Goal: Task Accomplishment & Management: Manage account settings

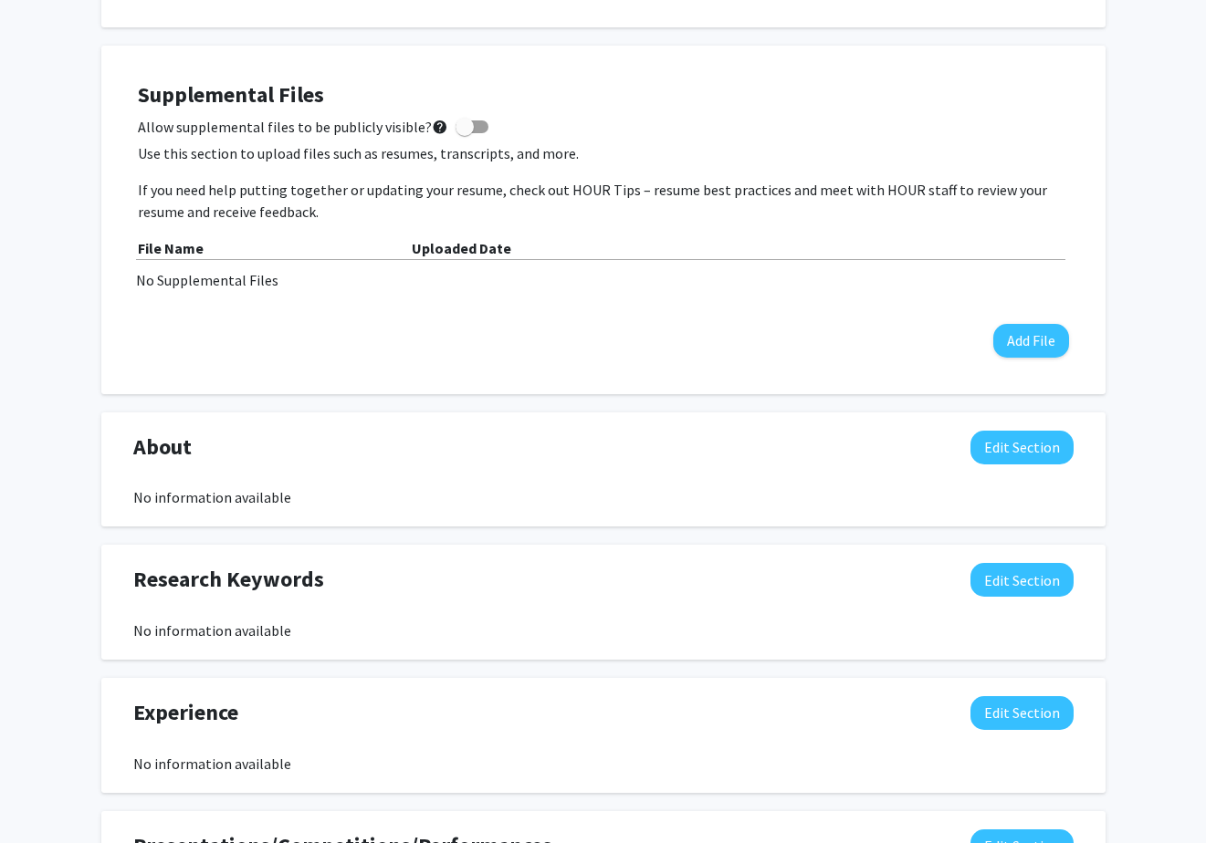
scroll to position [485, 0]
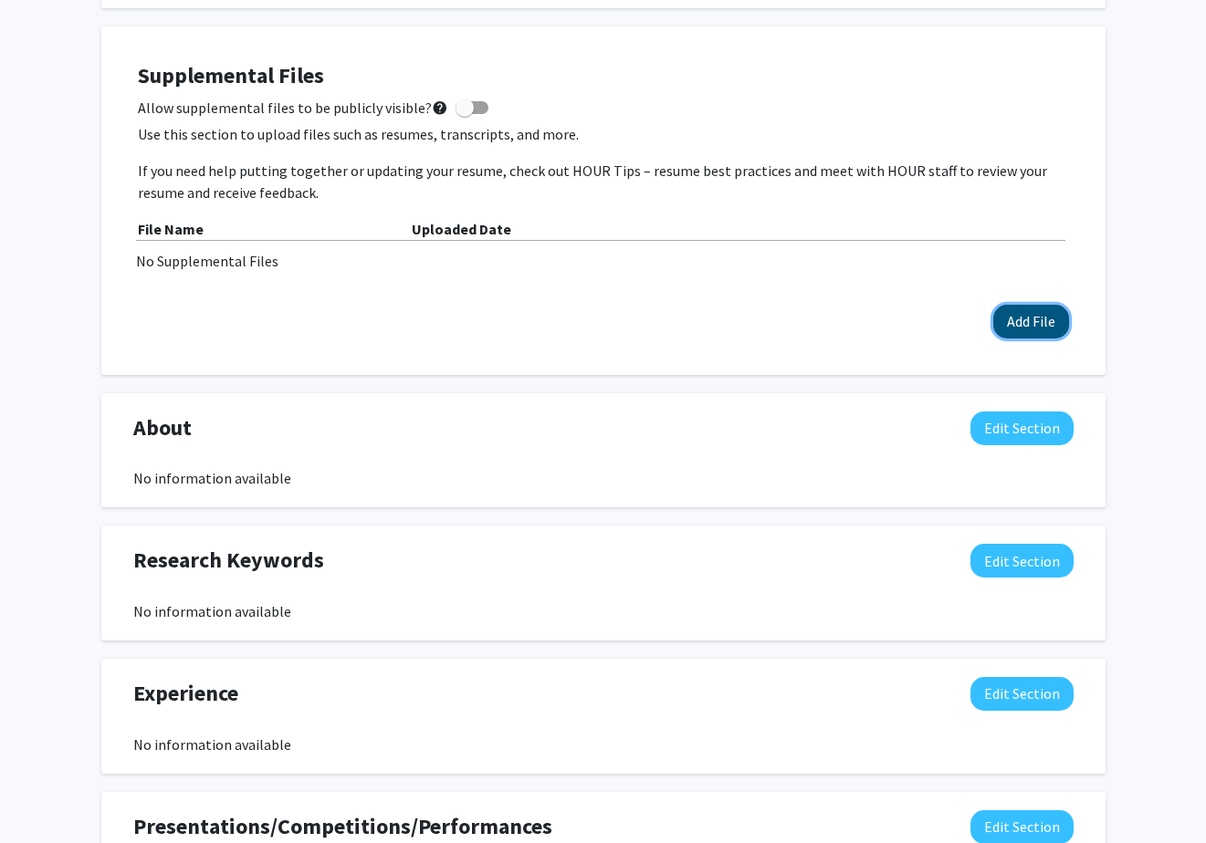
click at [1020, 324] on button "Add File" at bounding box center [1031, 322] width 76 height 34
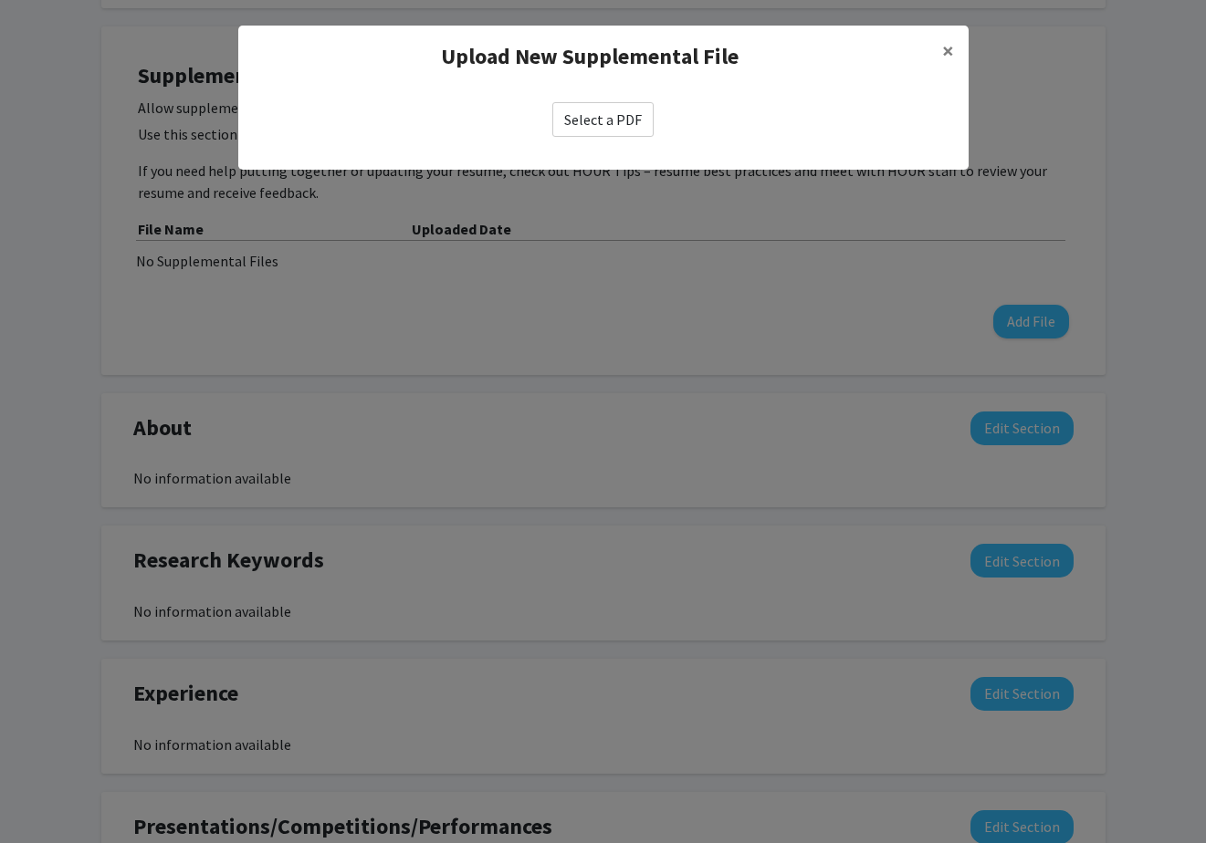
click at [590, 121] on label "Select a PDF" at bounding box center [602, 119] width 101 height 35
click at [0, 0] on input "Select a PDF" at bounding box center [0, 0] width 0 height 0
select select "custom"
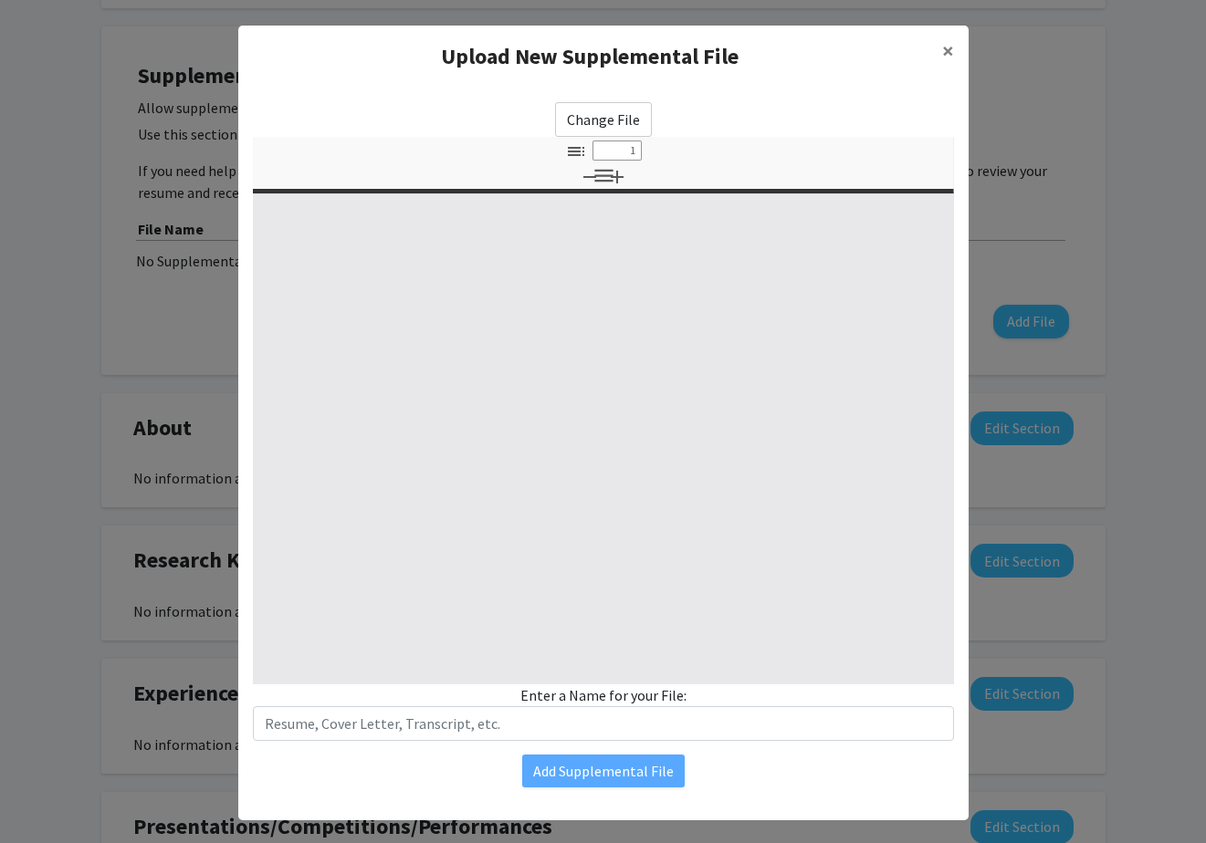
type input "0"
select select "custom"
type input "1"
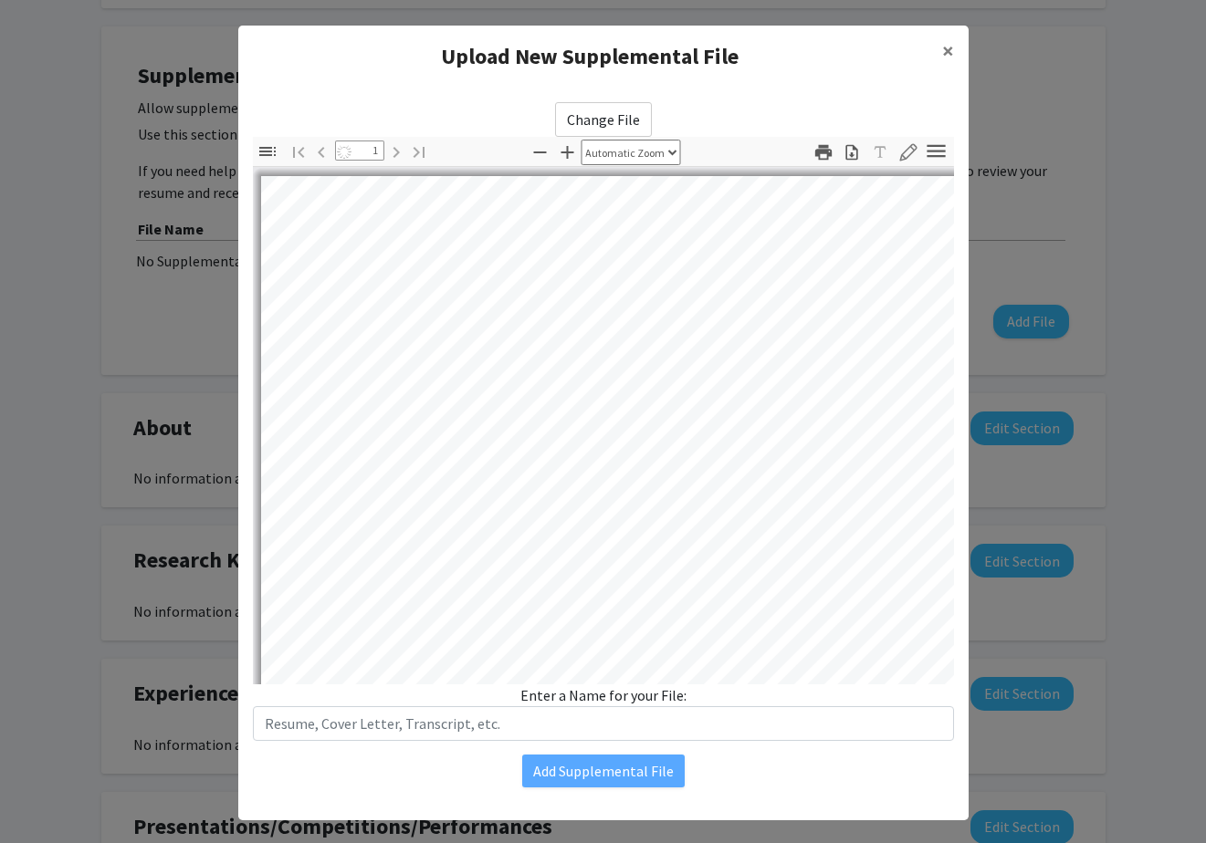
select select "auto"
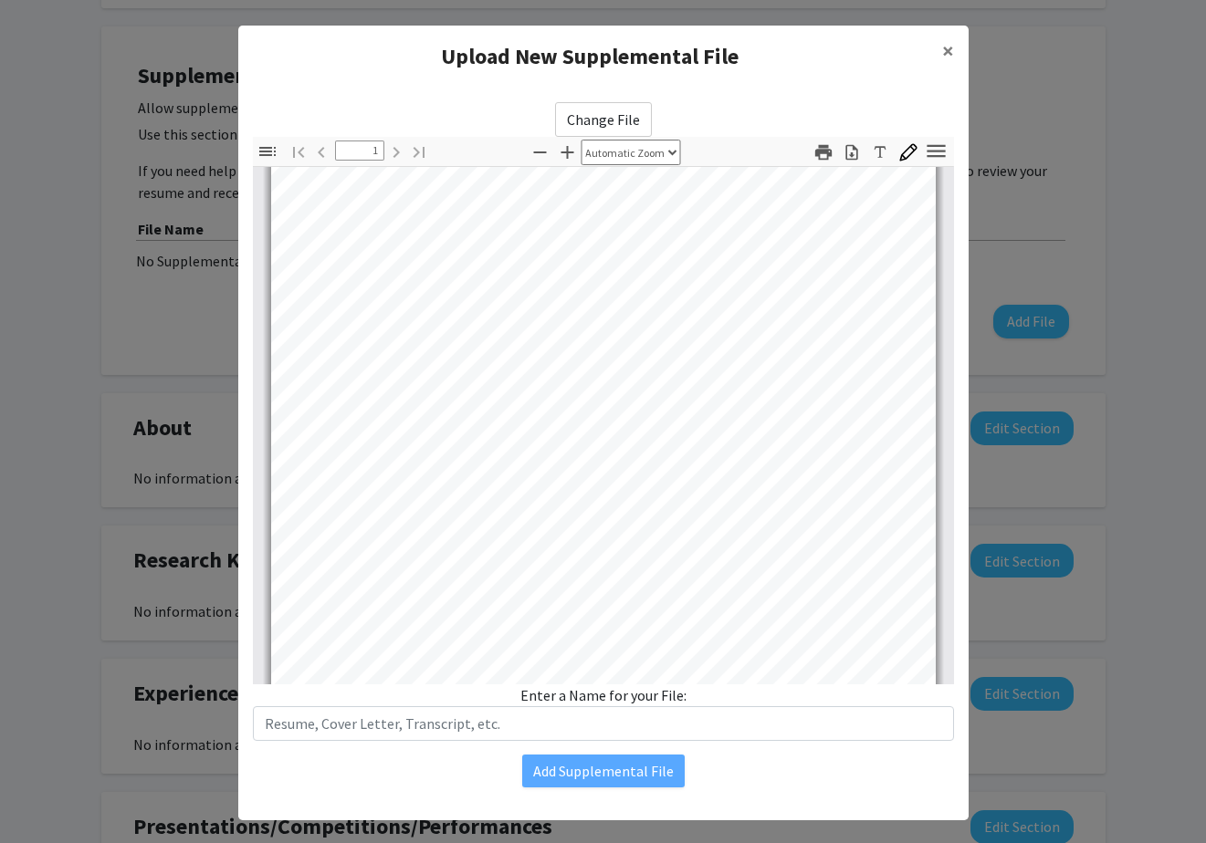
scroll to position [184, 0]
click at [610, 111] on label "Change File" at bounding box center [603, 119] width 97 height 35
click at [0, 0] on input "Change File" at bounding box center [0, 0] width 0 height 0
click at [581, 107] on label "Change File" at bounding box center [603, 119] width 97 height 35
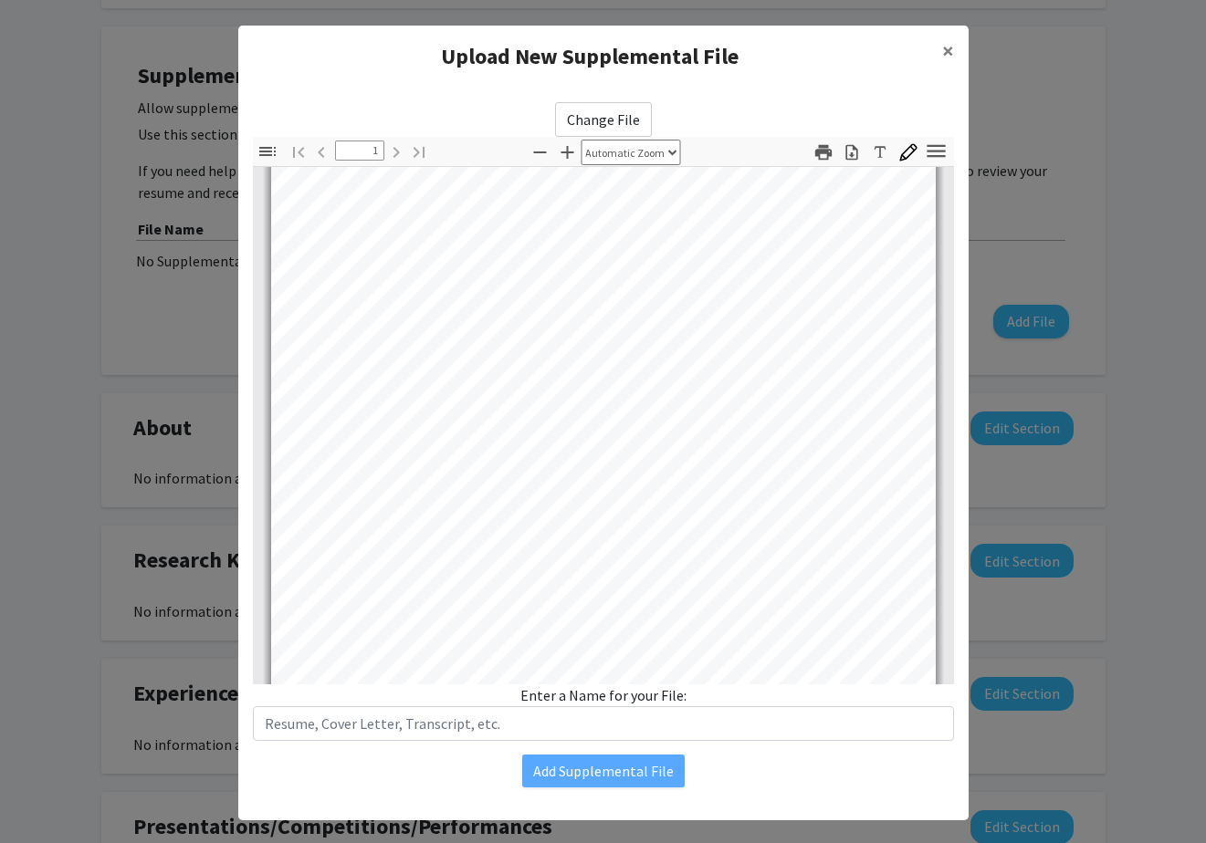
click at [0, 0] on input "Change File" at bounding box center [0, 0] width 0 height 0
type input "0"
select select "custom"
type input "1"
select select "auto"
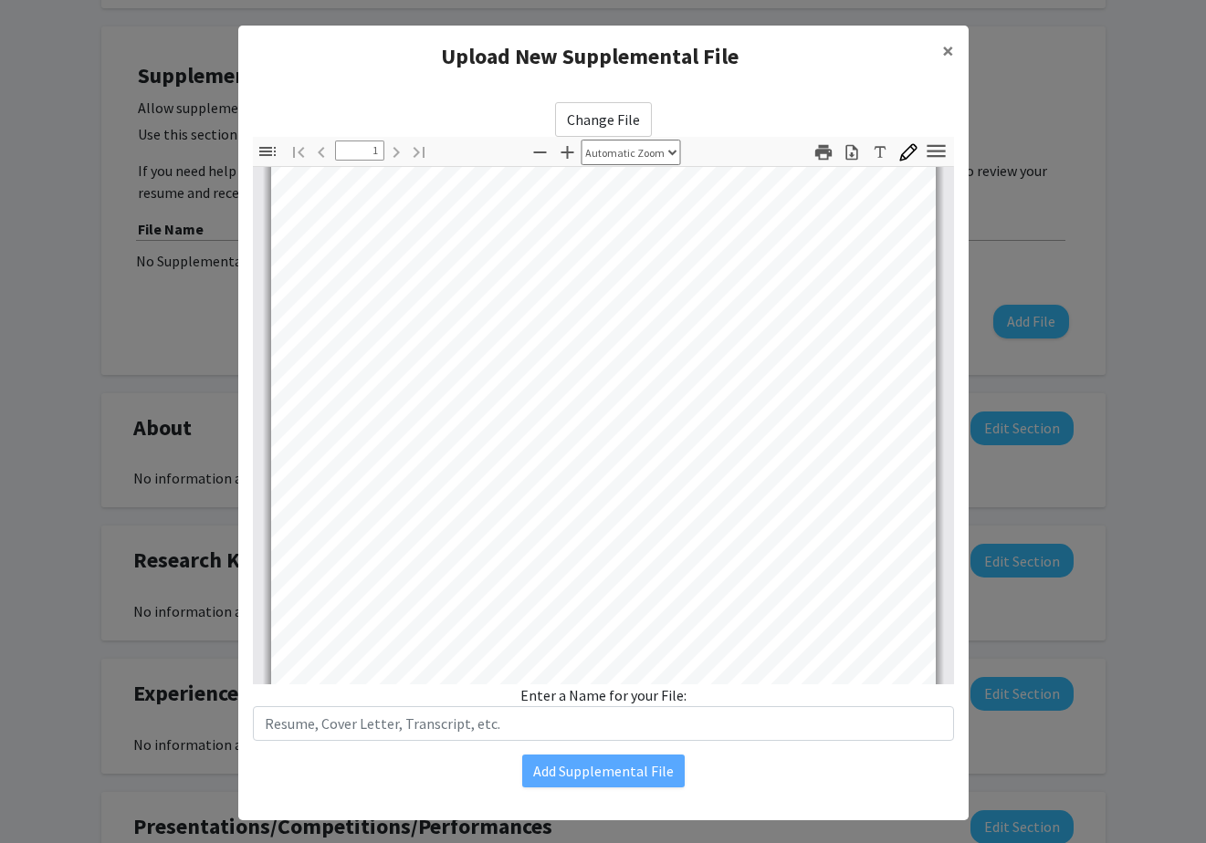
scroll to position [360, 0]
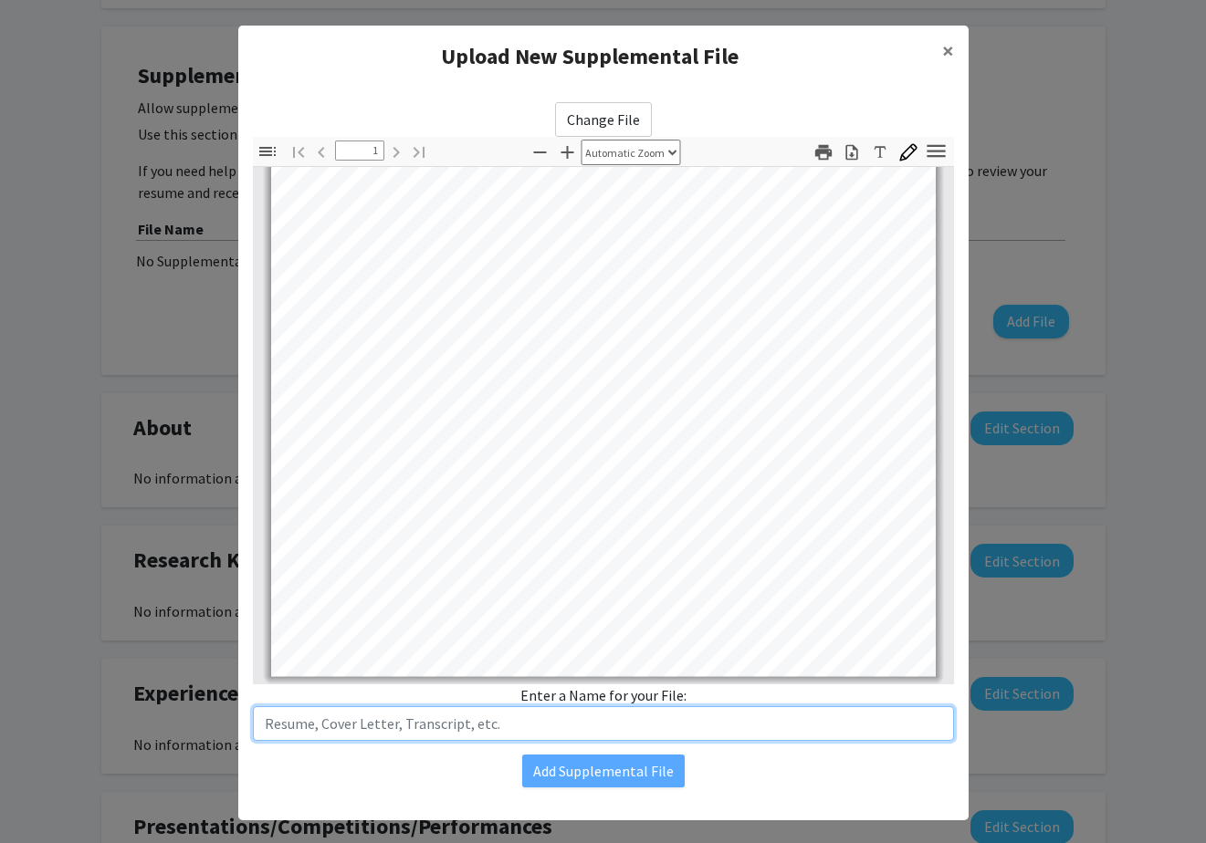
click at [589, 730] on input "text" at bounding box center [603, 723] width 701 height 35
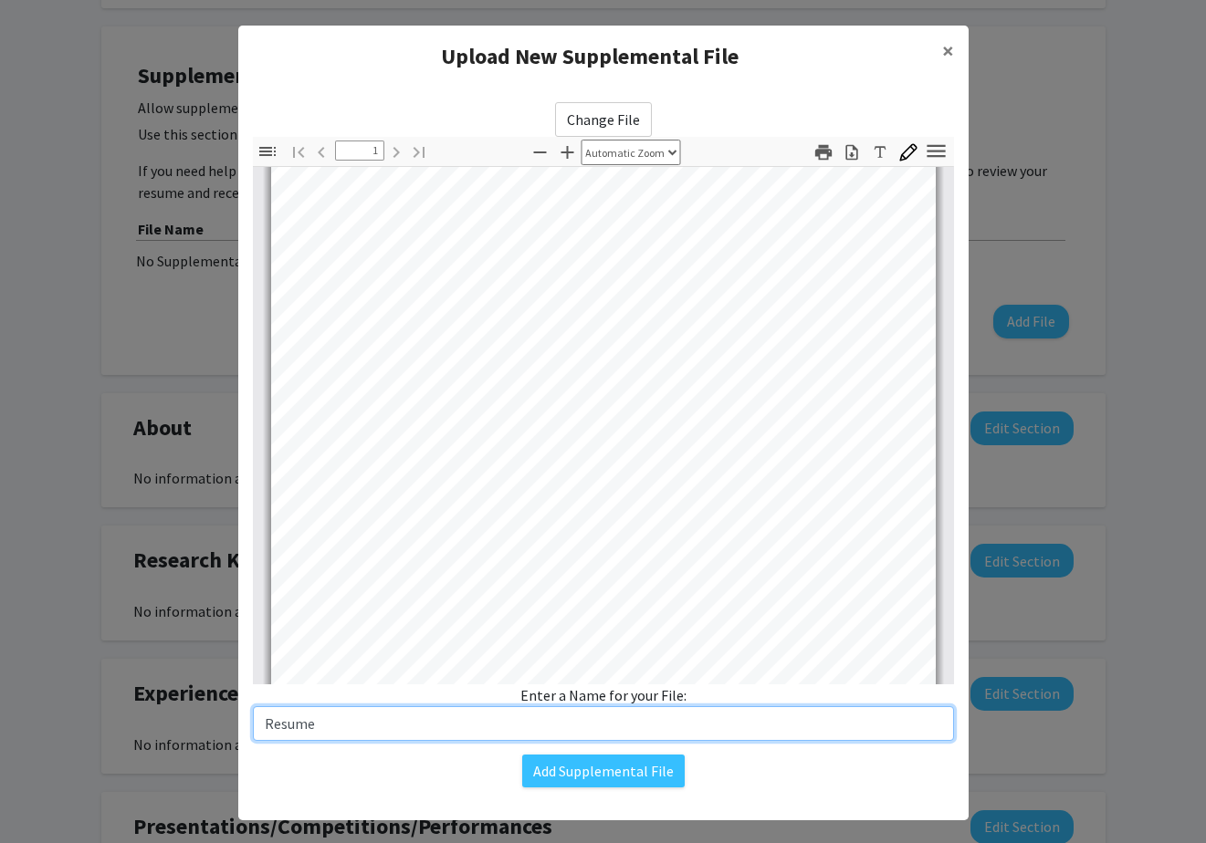
scroll to position [24, 0]
type input "Resume"
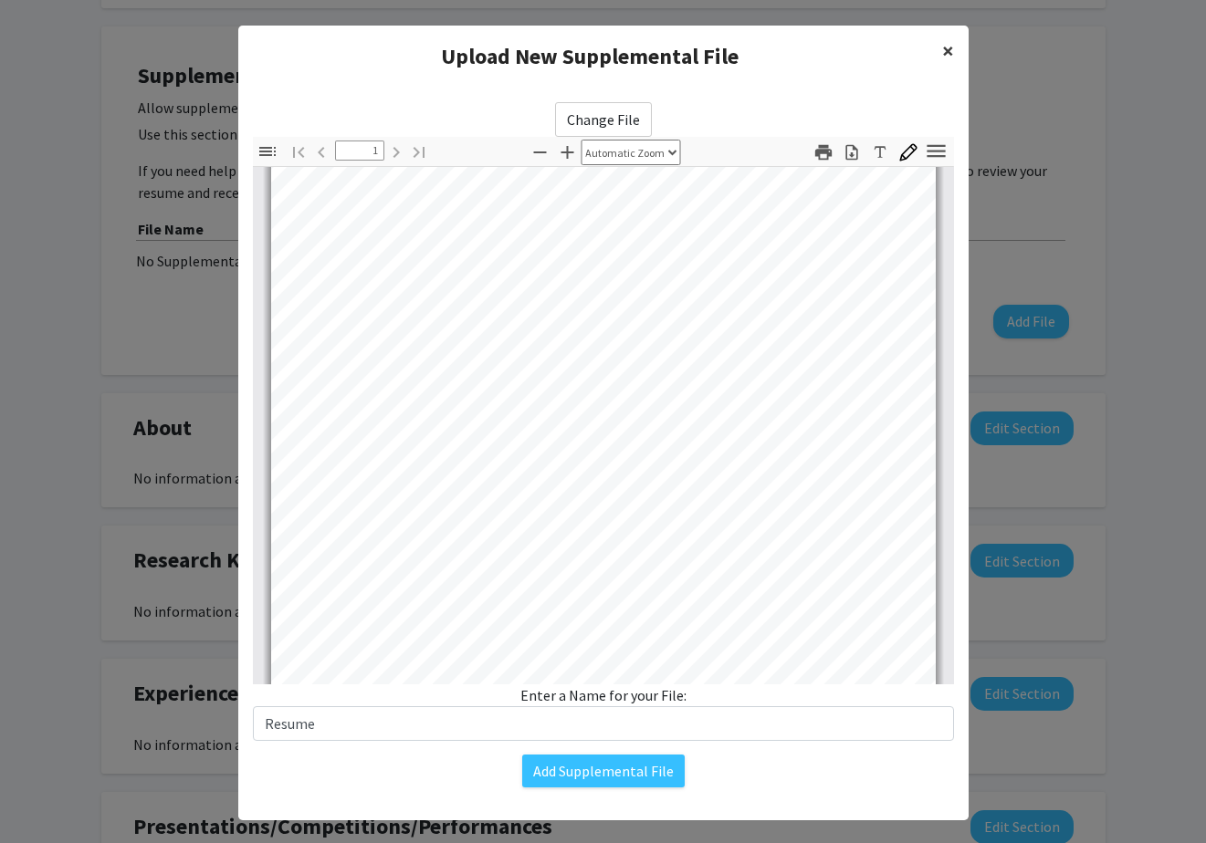
click at [947, 51] on span "×" at bounding box center [948, 51] width 12 height 28
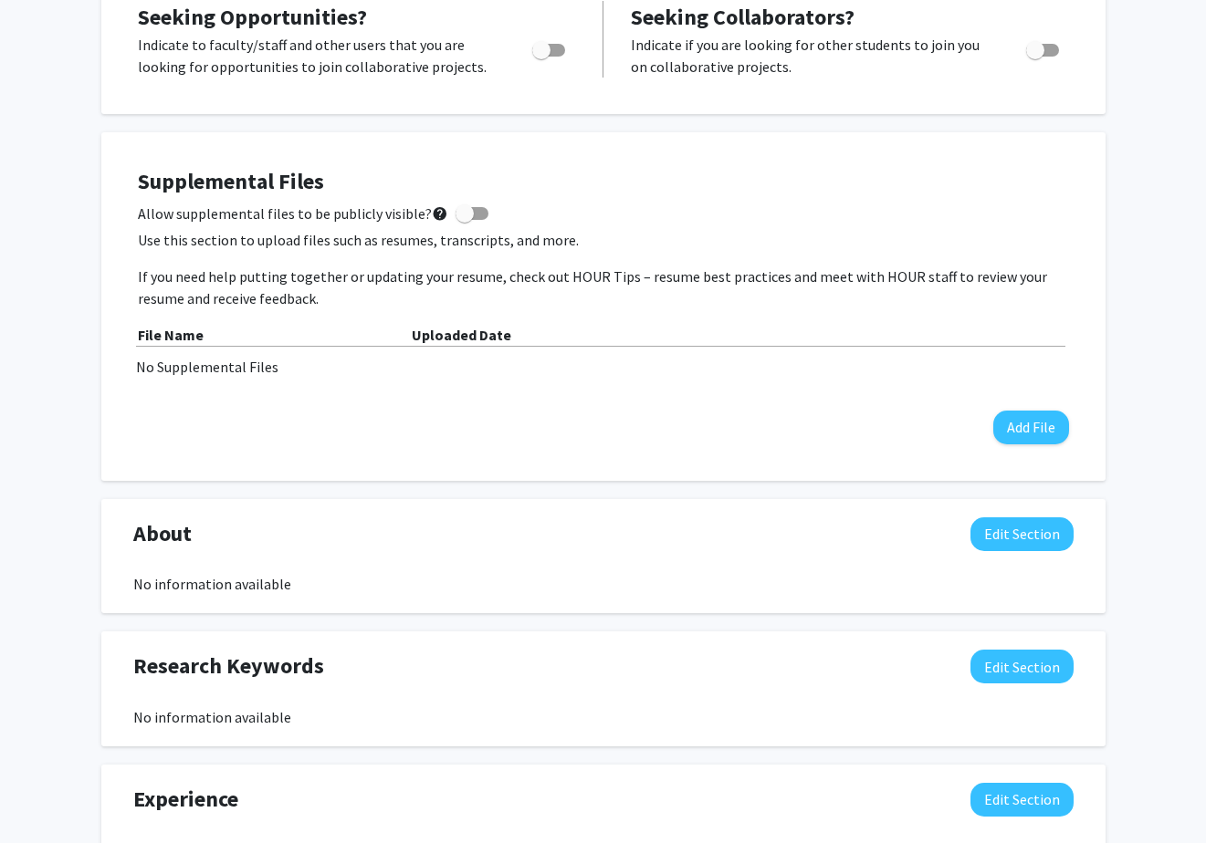
scroll to position [375, 0]
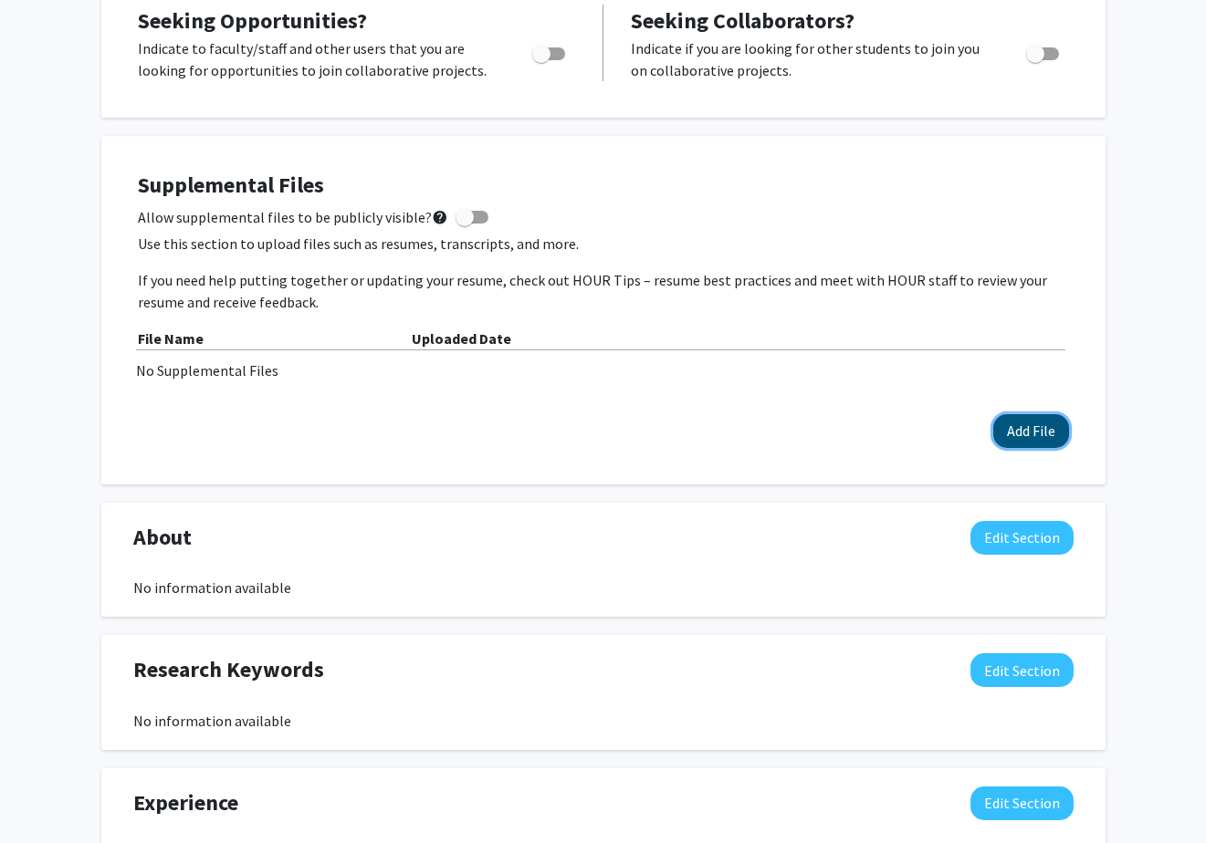
click at [1017, 432] on button "Add File" at bounding box center [1031, 431] width 76 height 34
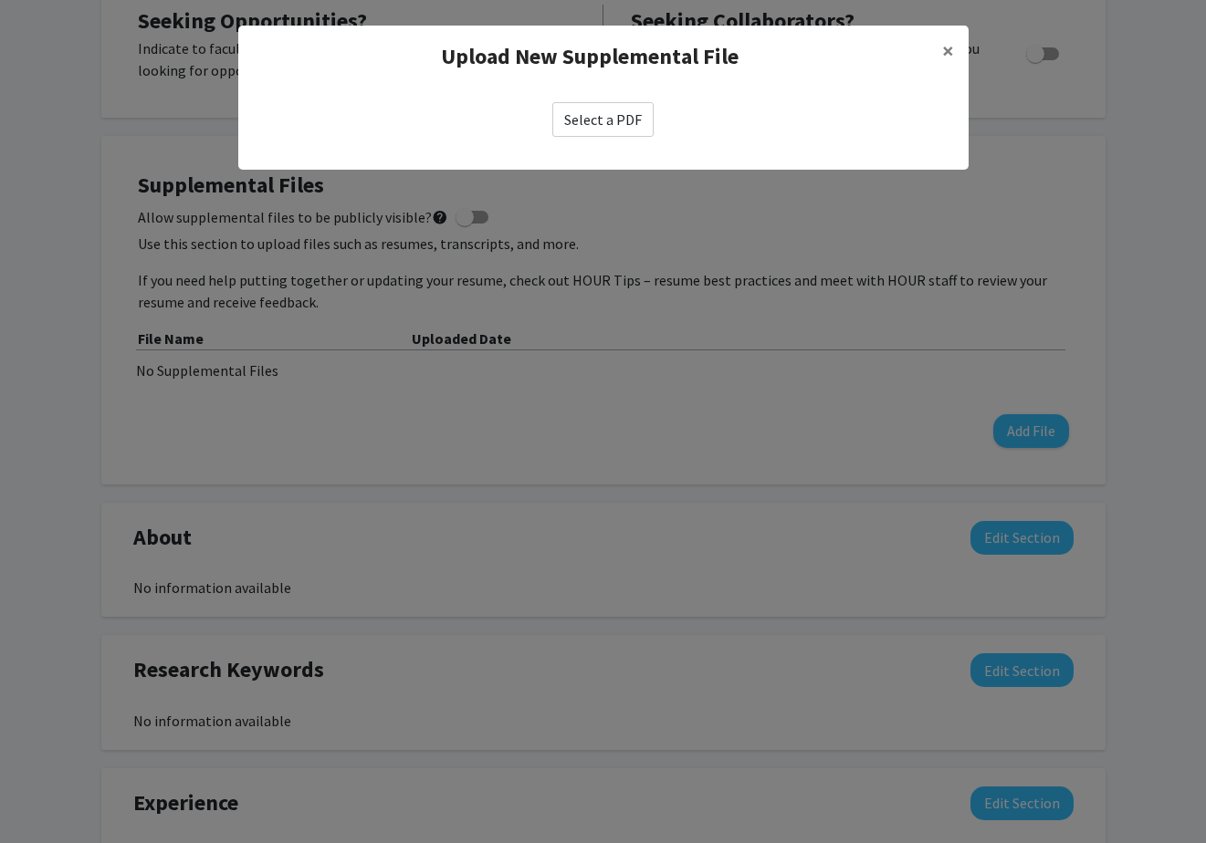
click at [591, 133] on label "Select a PDF" at bounding box center [602, 119] width 101 height 35
click at [0, 0] on input "Select a PDF" at bounding box center [0, 0] width 0 height 0
select select "custom"
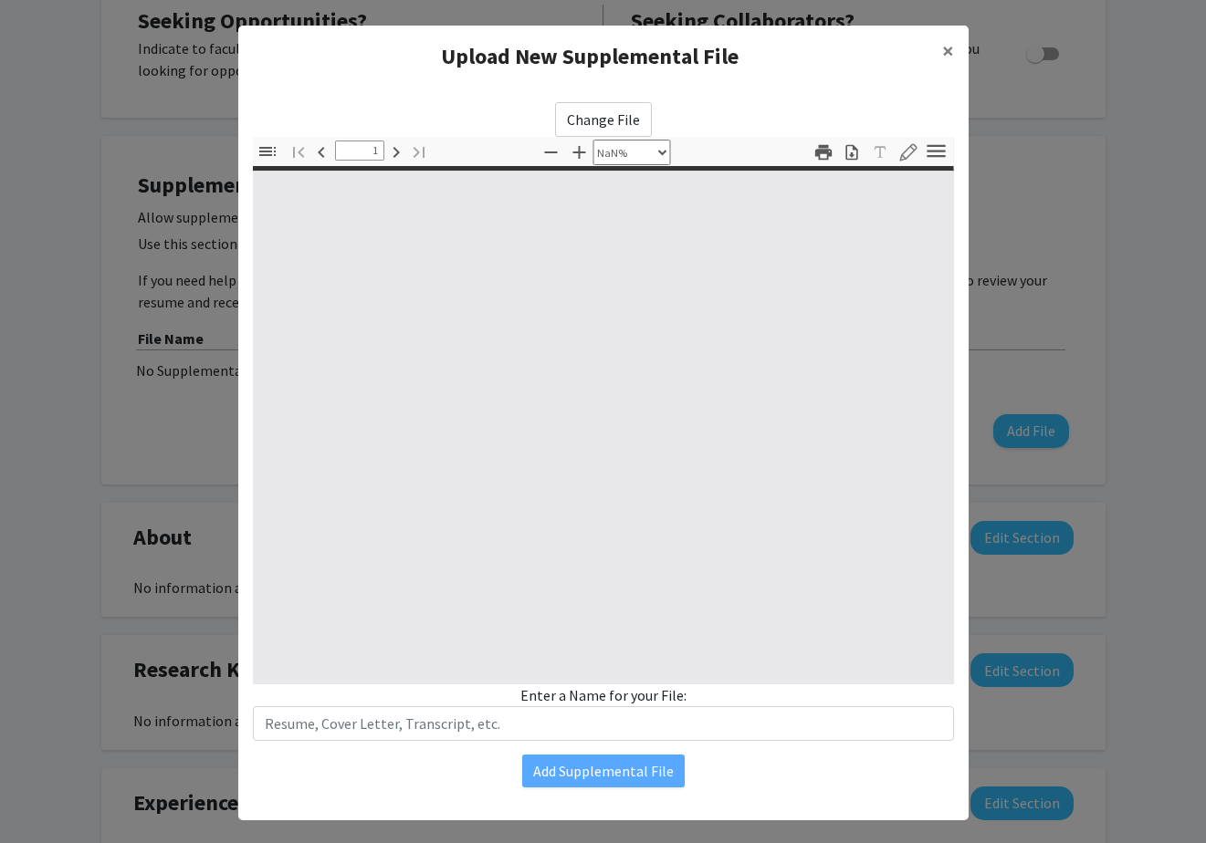
type input "0"
select select "custom"
type input "1"
select select "auto"
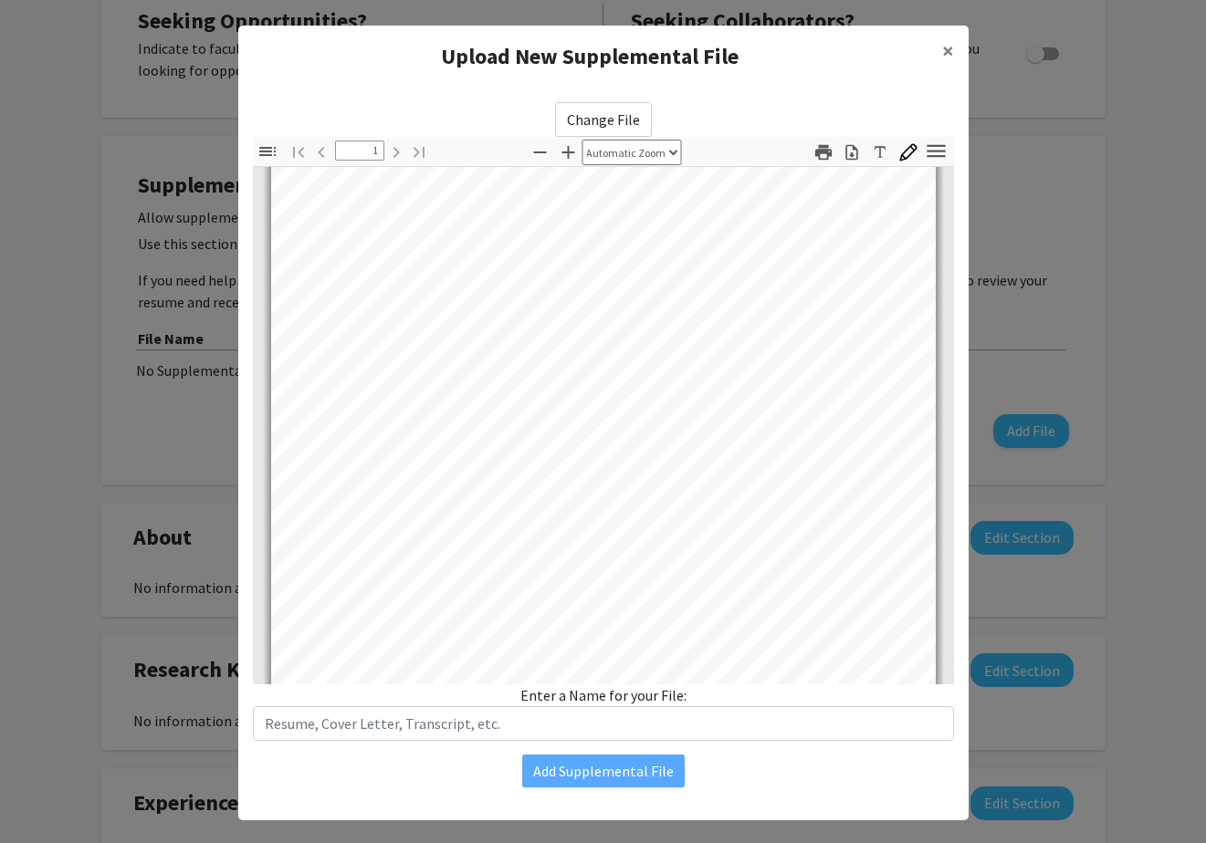
scroll to position [360, 0]
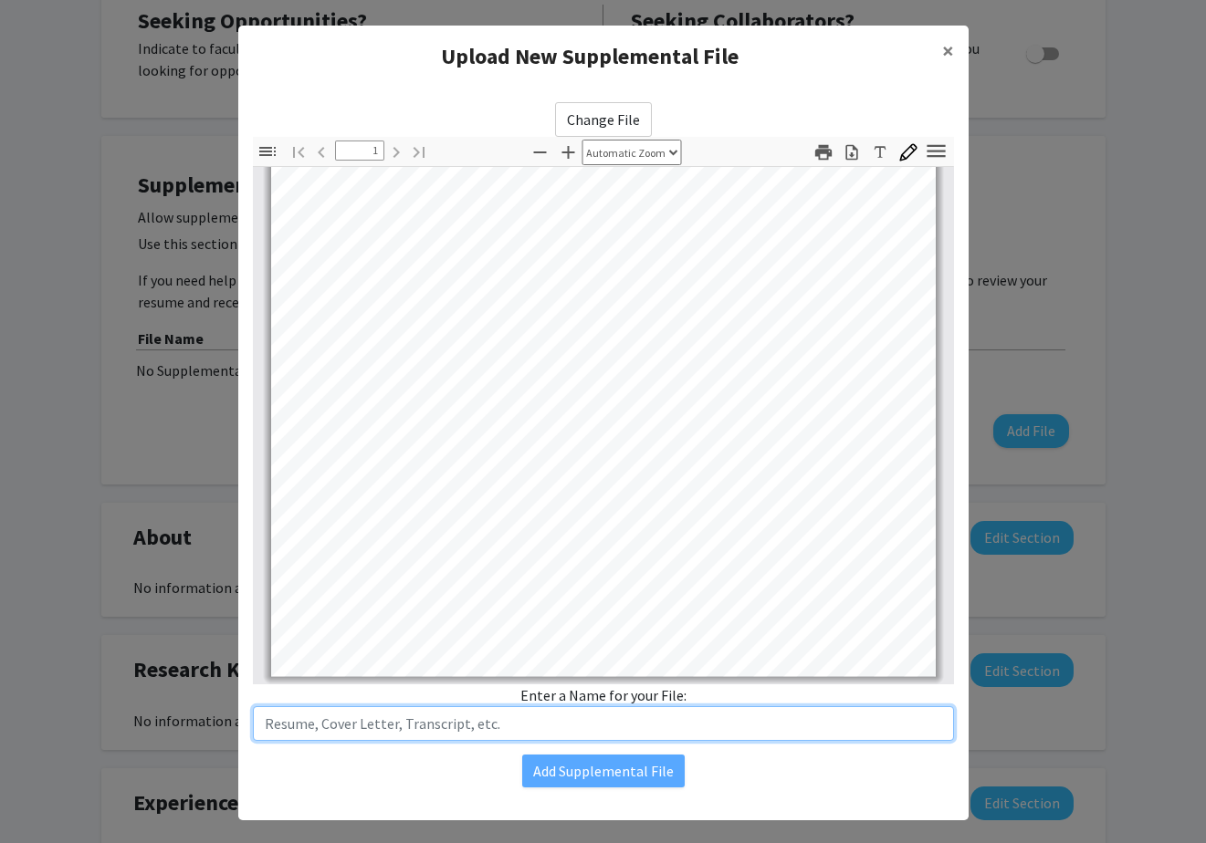
click at [562, 724] on input "text" at bounding box center [603, 723] width 701 height 35
type input "Resume"
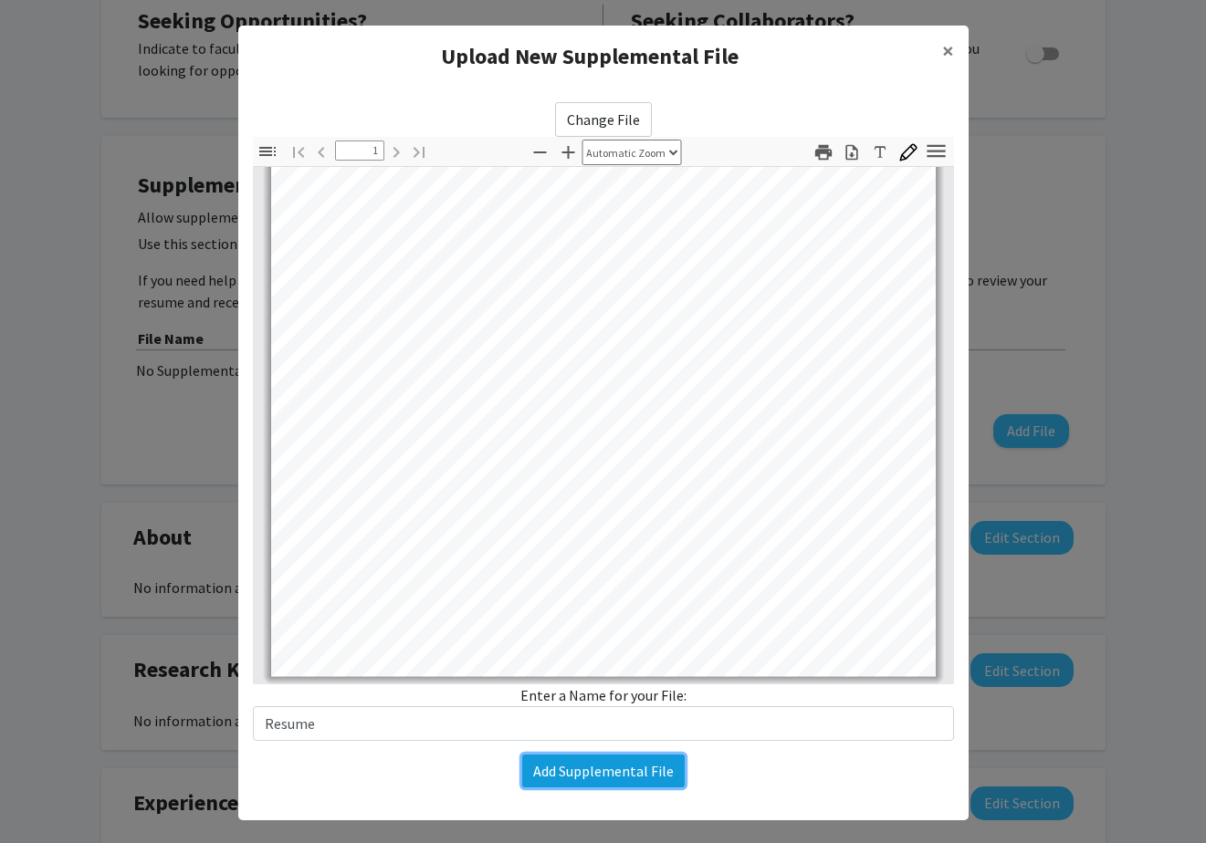
click at [567, 768] on button "Add Supplemental File" at bounding box center [603, 771] width 162 height 33
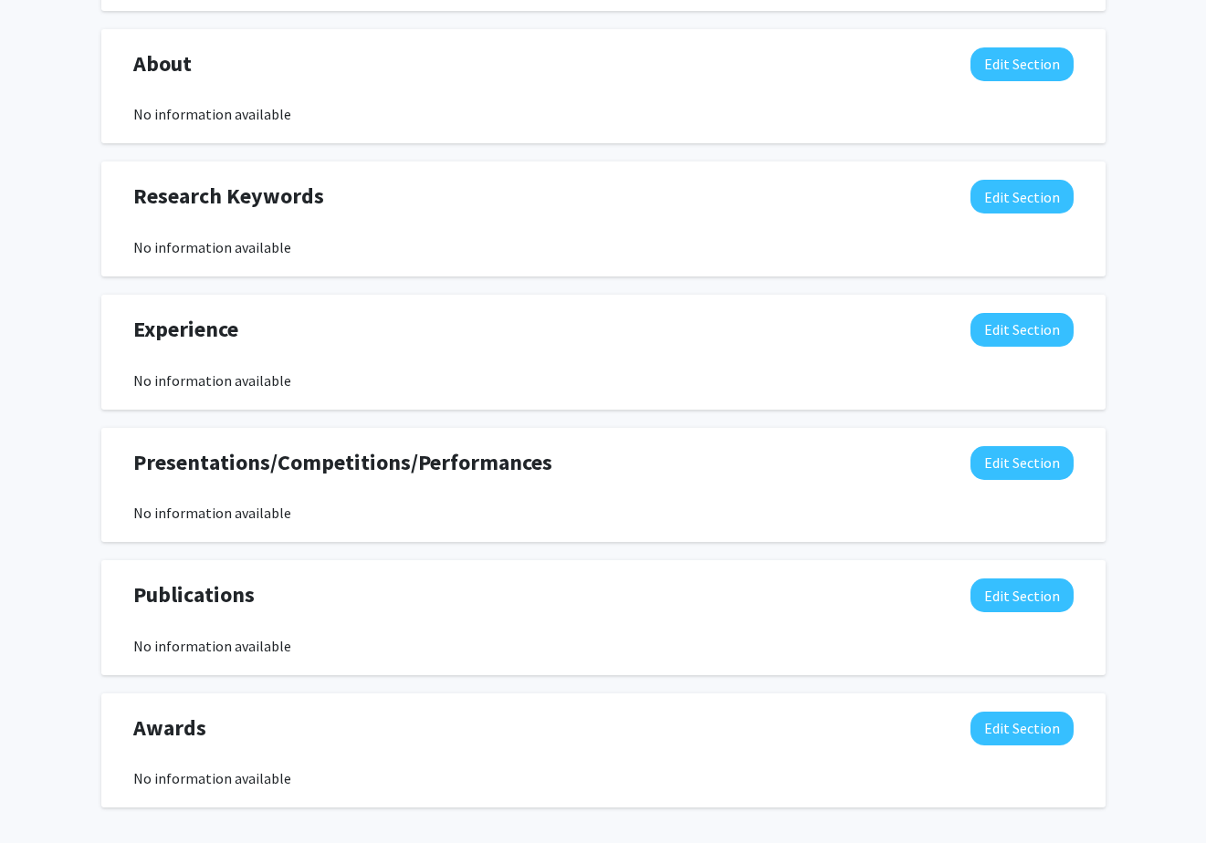
scroll to position [874, 0]
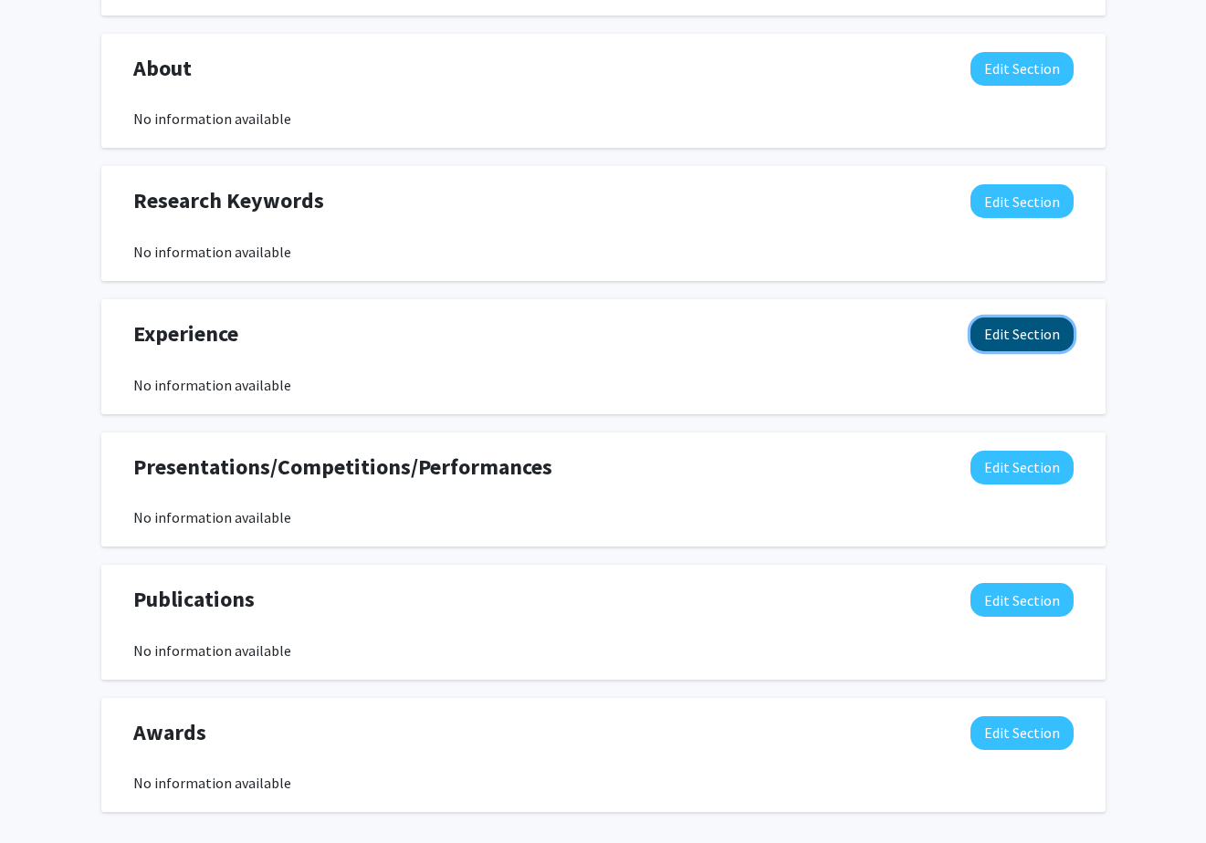
click at [1021, 341] on button "Edit Section" at bounding box center [1021, 335] width 103 height 34
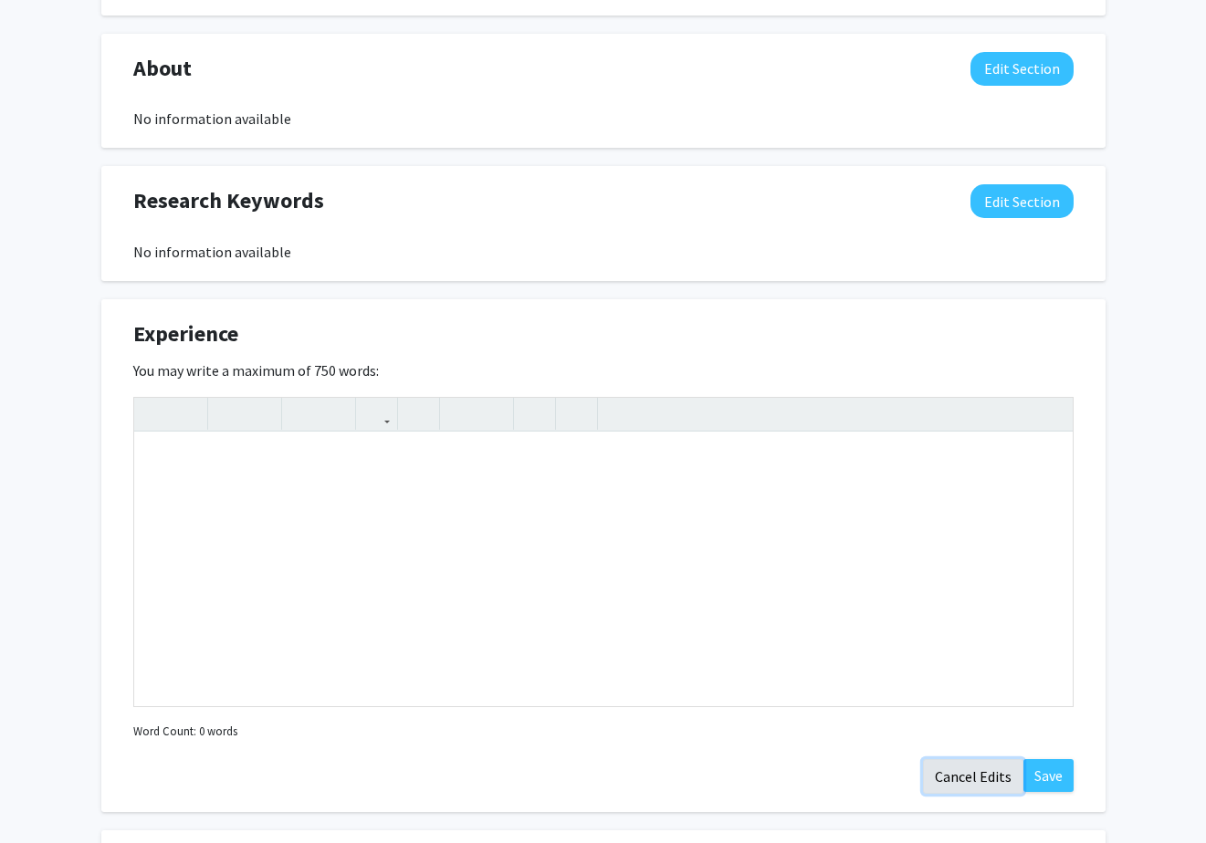
click at [968, 778] on button "Cancel Edits" at bounding box center [973, 776] width 100 height 35
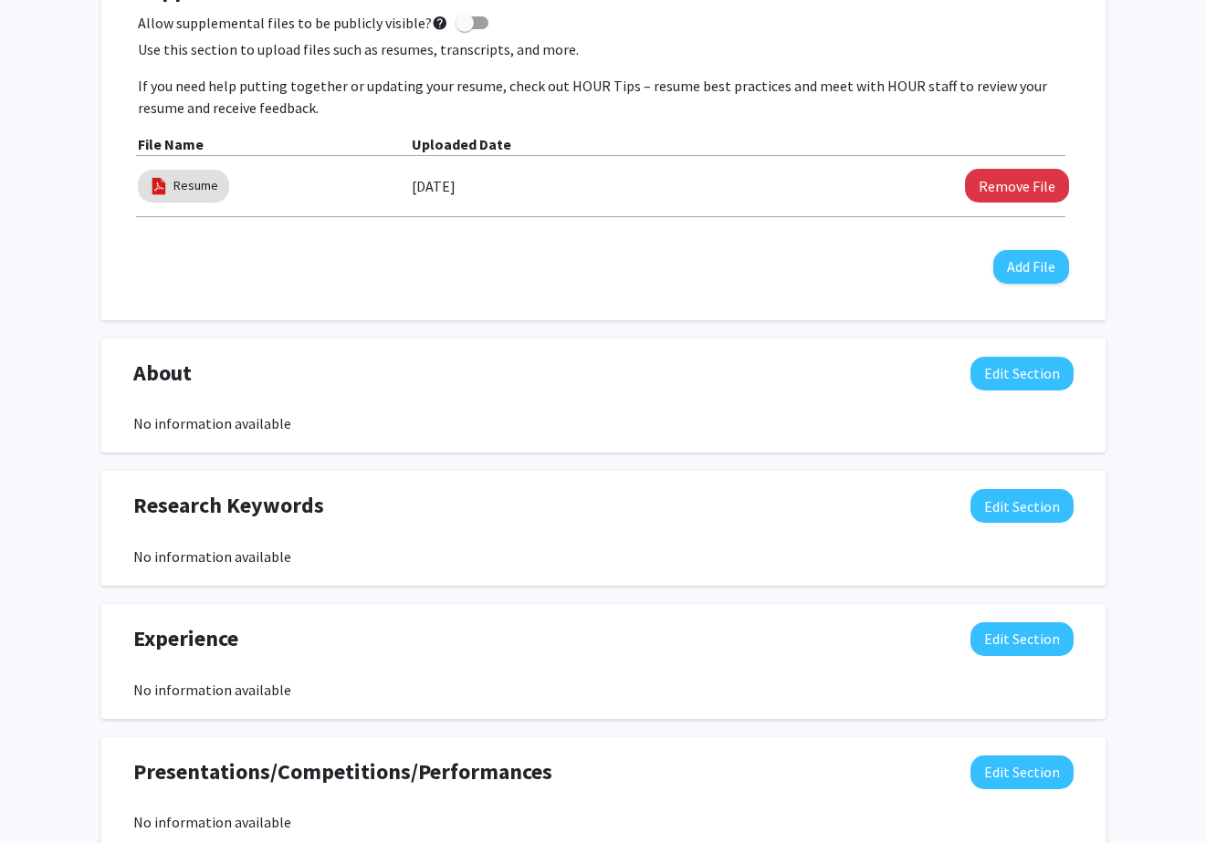
scroll to position [557, 0]
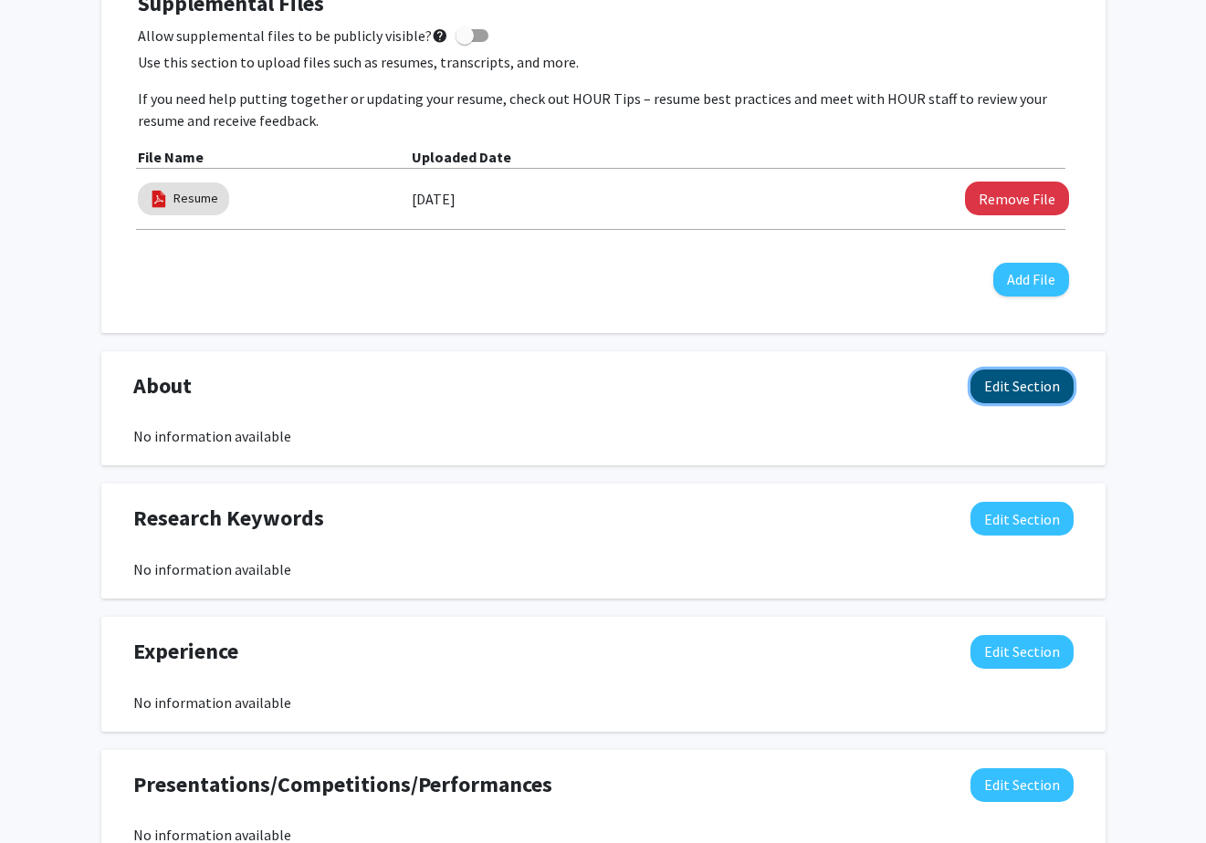
click at [1015, 392] on button "Edit Section" at bounding box center [1021, 387] width 103 height 34
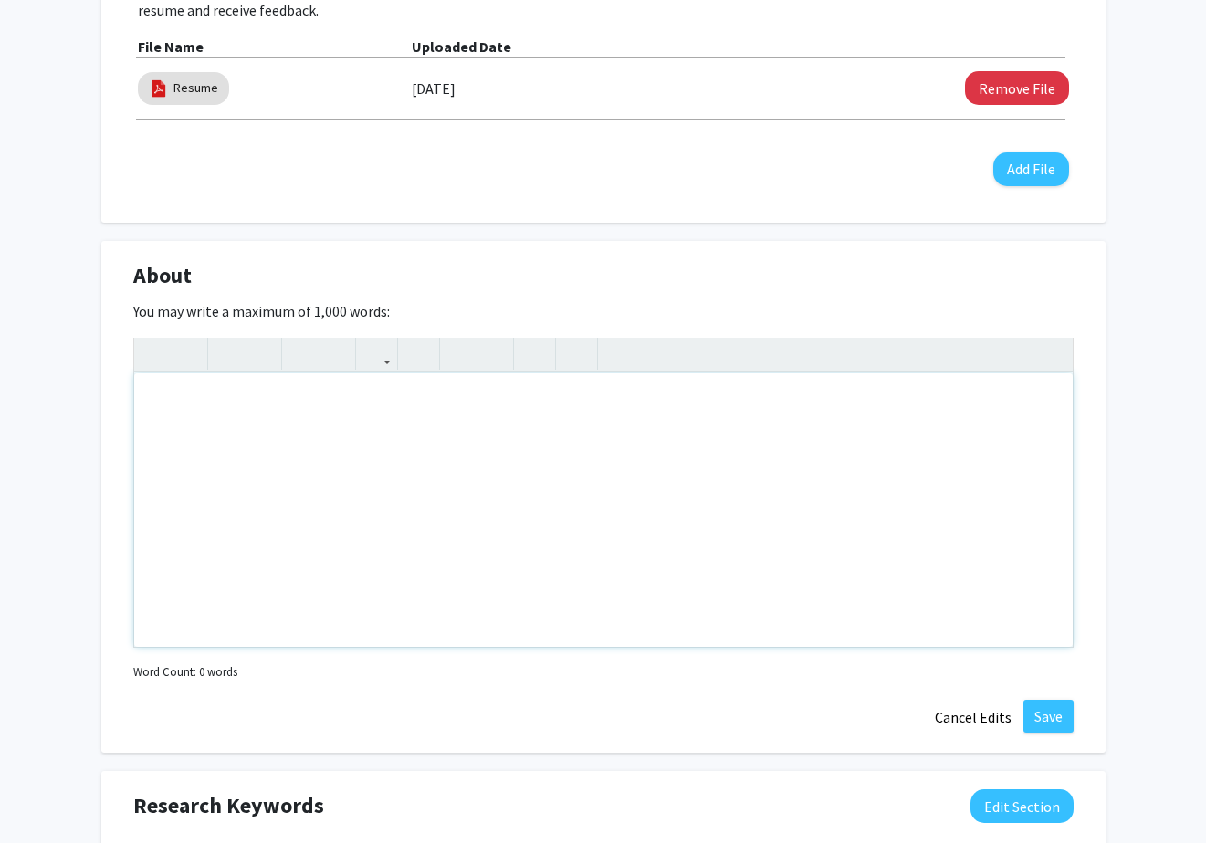
scroll to position [696, 0]
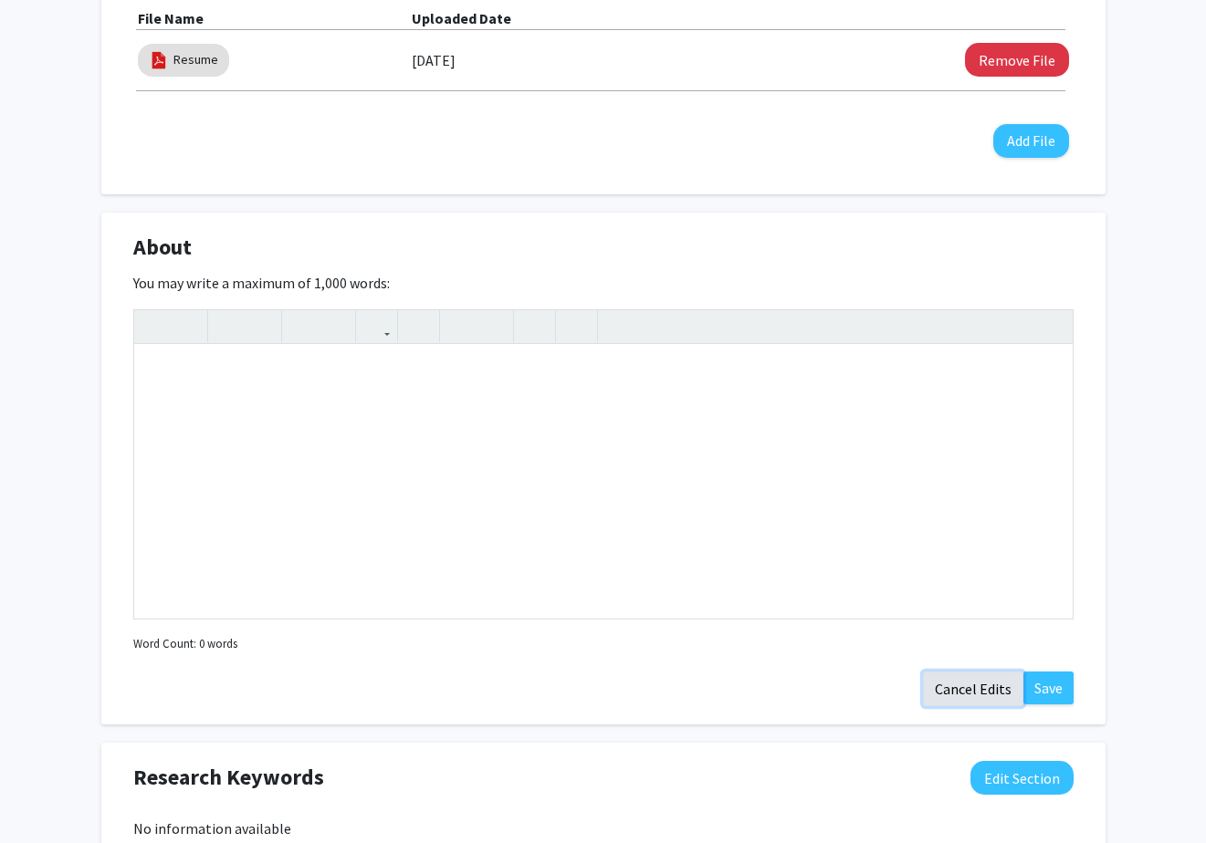
click at [947, 687] on button "Cancel Edits" at bounding box center [973, 689] width 100 height 35
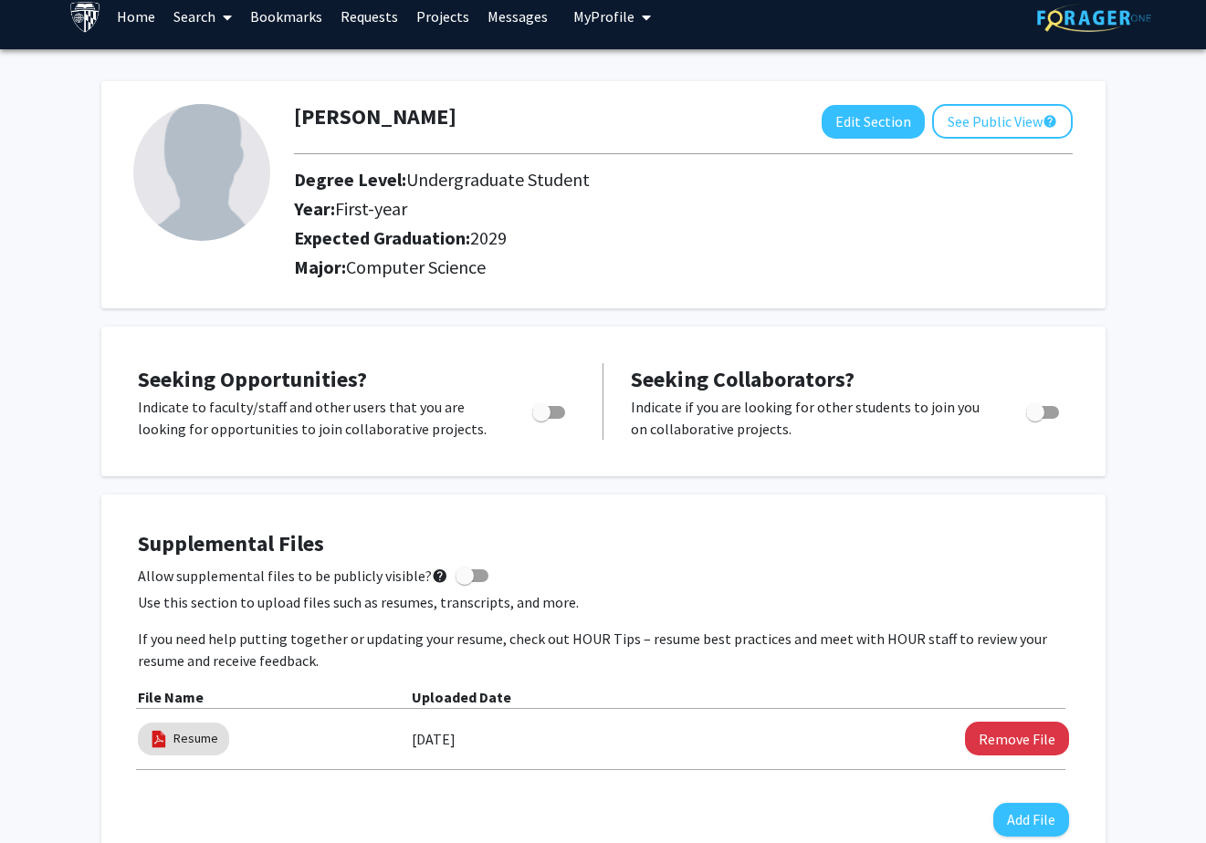
scroll to position [0, 0]
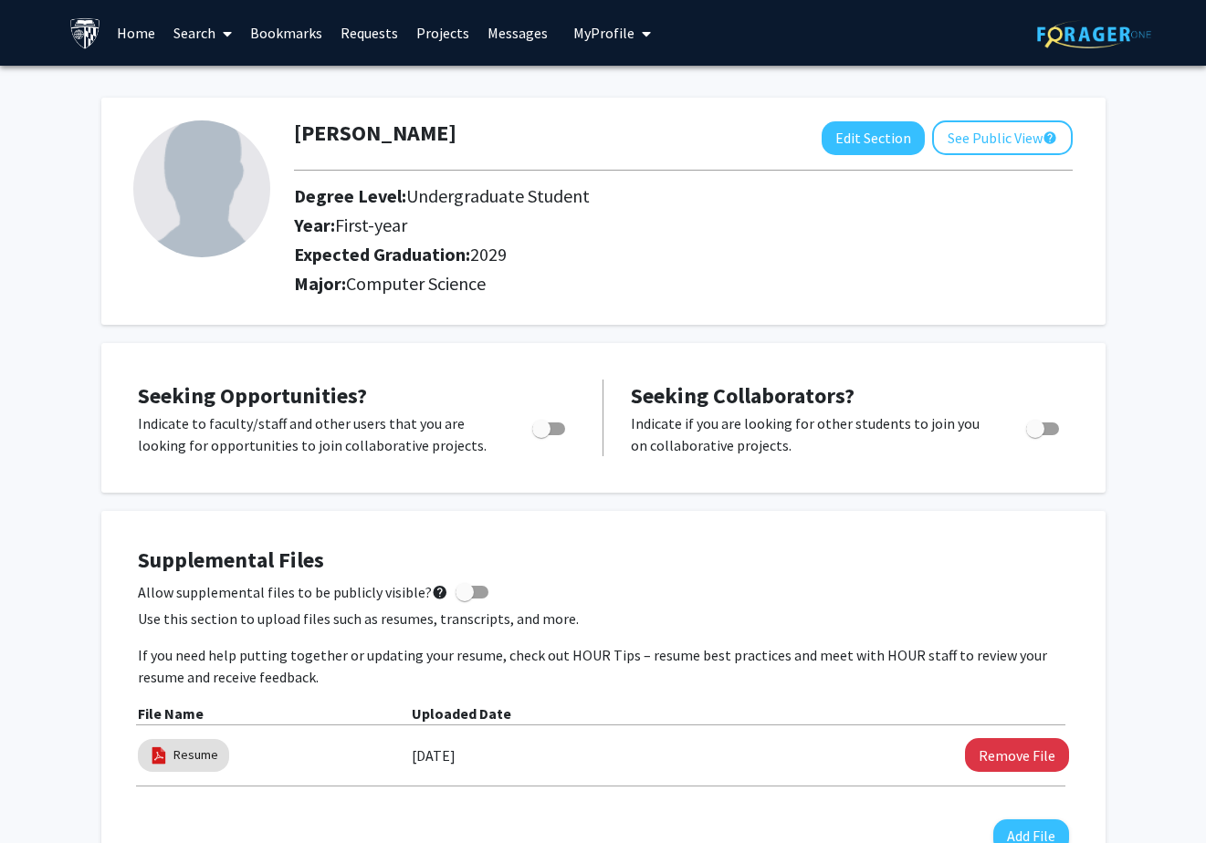
click at [270, 43] on link "Bookmarks" at bounding box center [286, 33] width 90 height 64
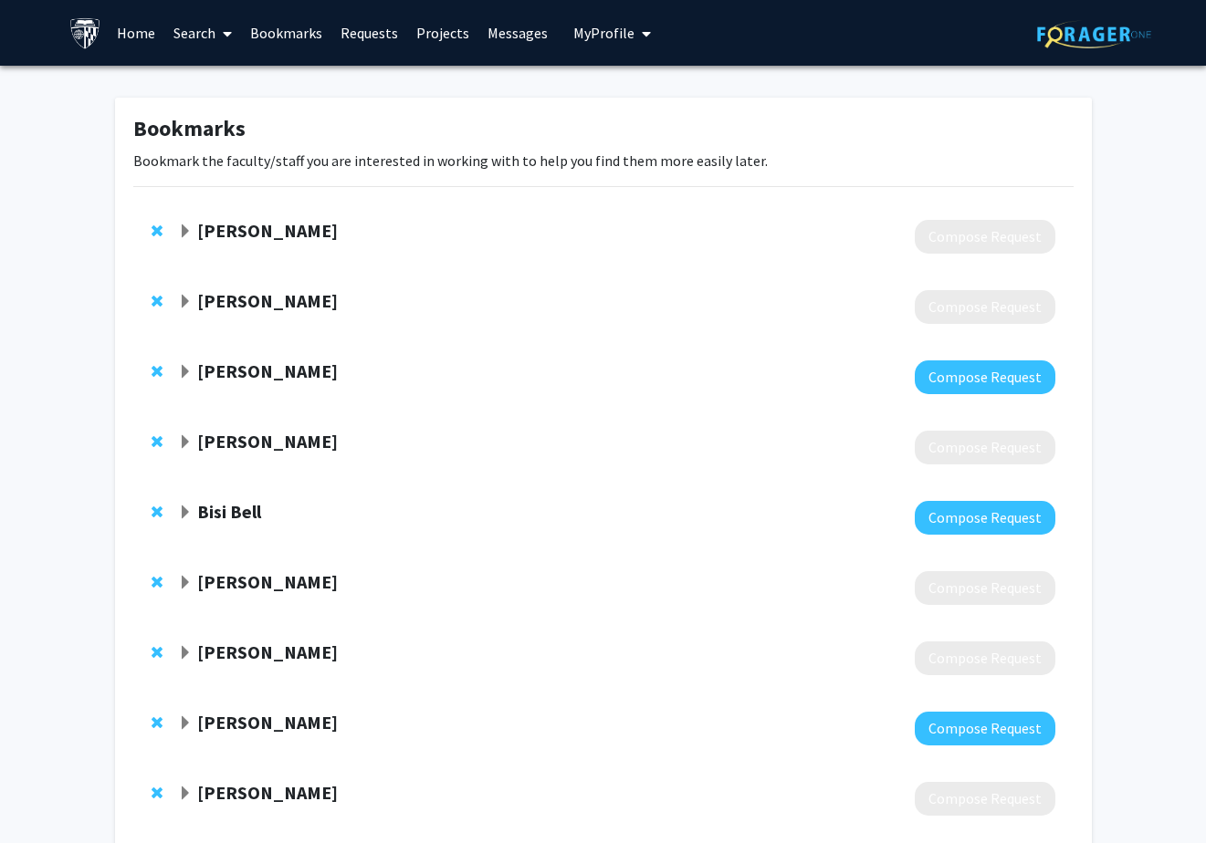
click at [261, 369] on strong "Mark Dredze" at bounding box center [267, 371] width 141 height 23
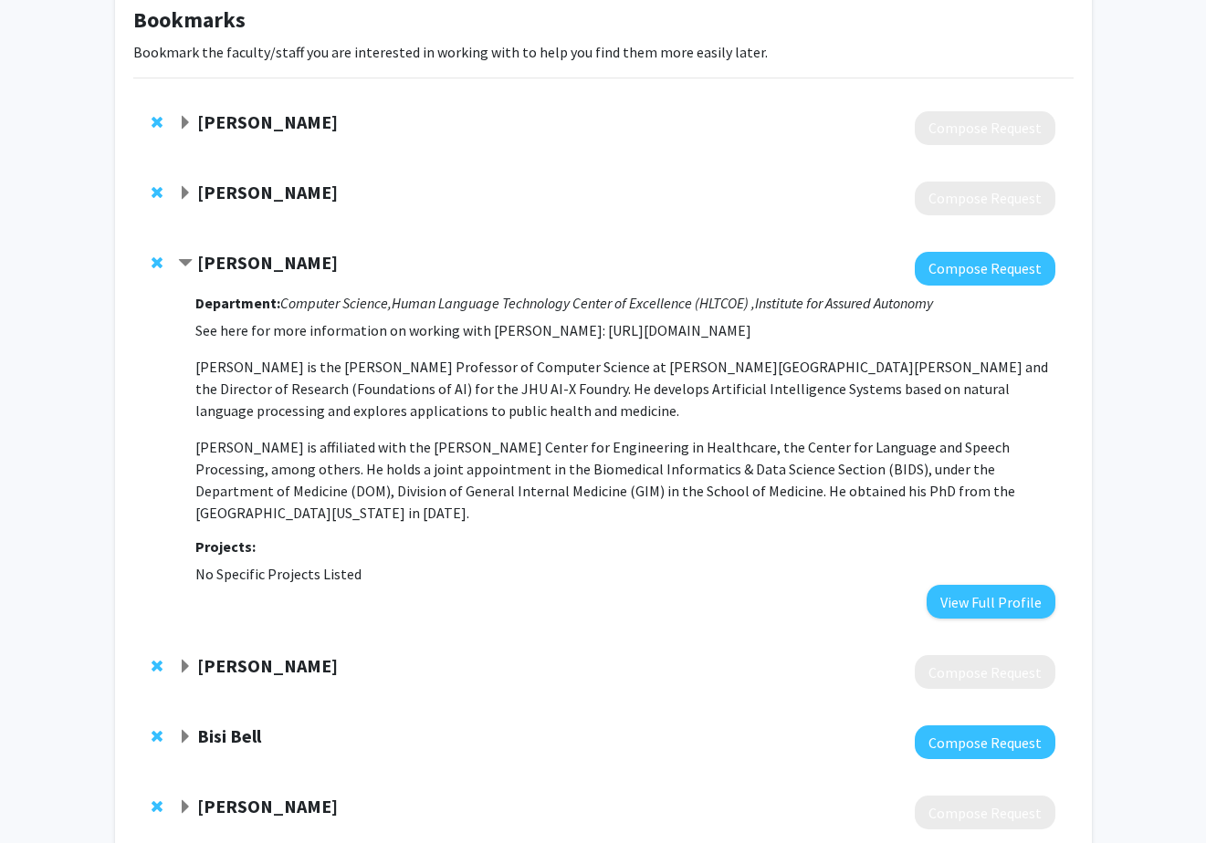
scroll to position [115, 0]
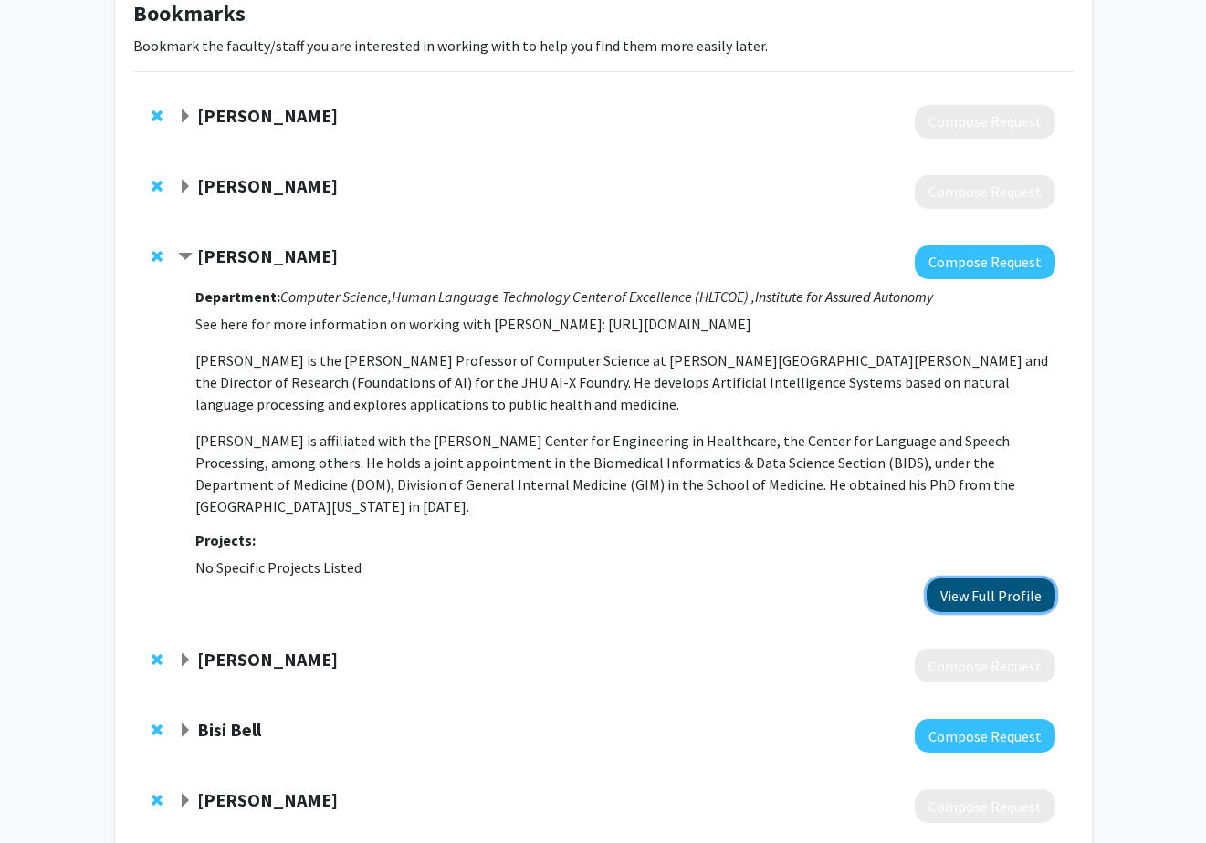
click at [976, 579] on button "View Full Profile" at bounding box center [990, 596] width 129 height 34
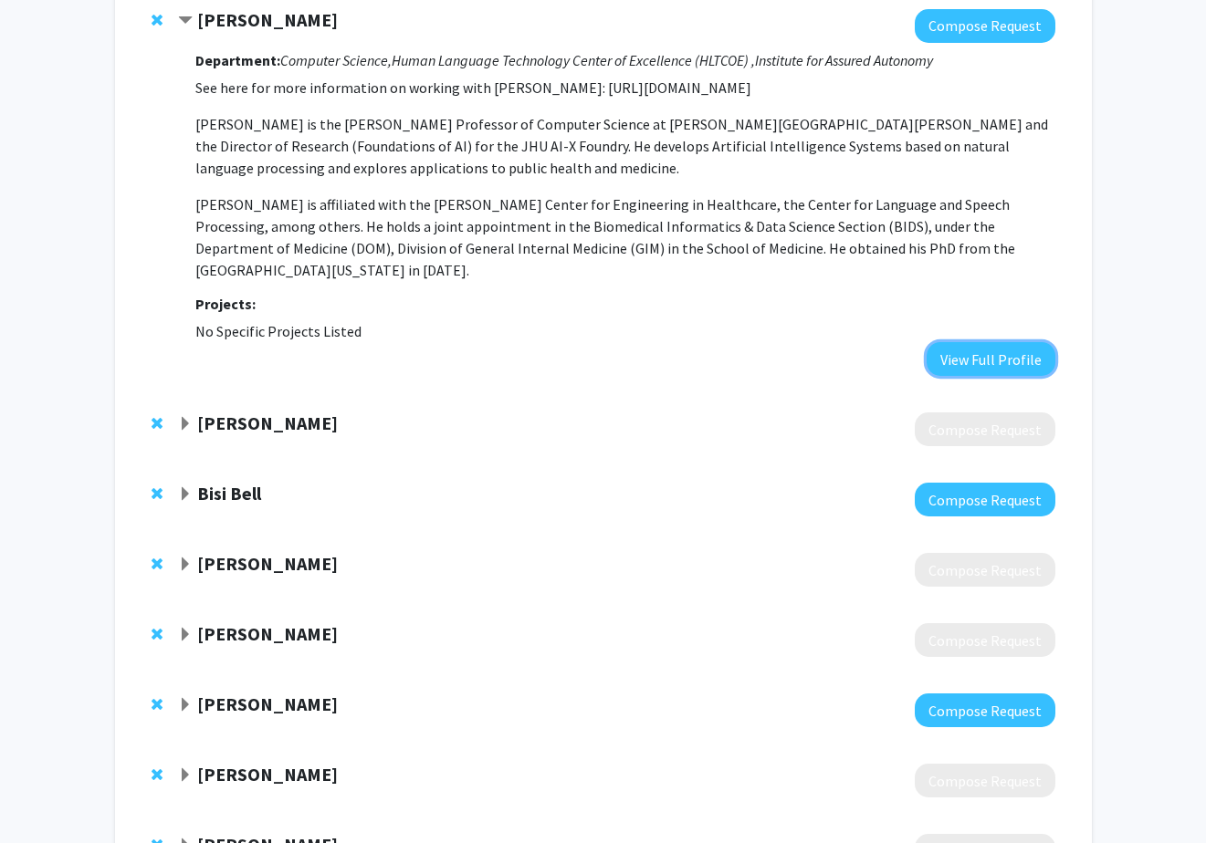
scroll to position [408, 0]
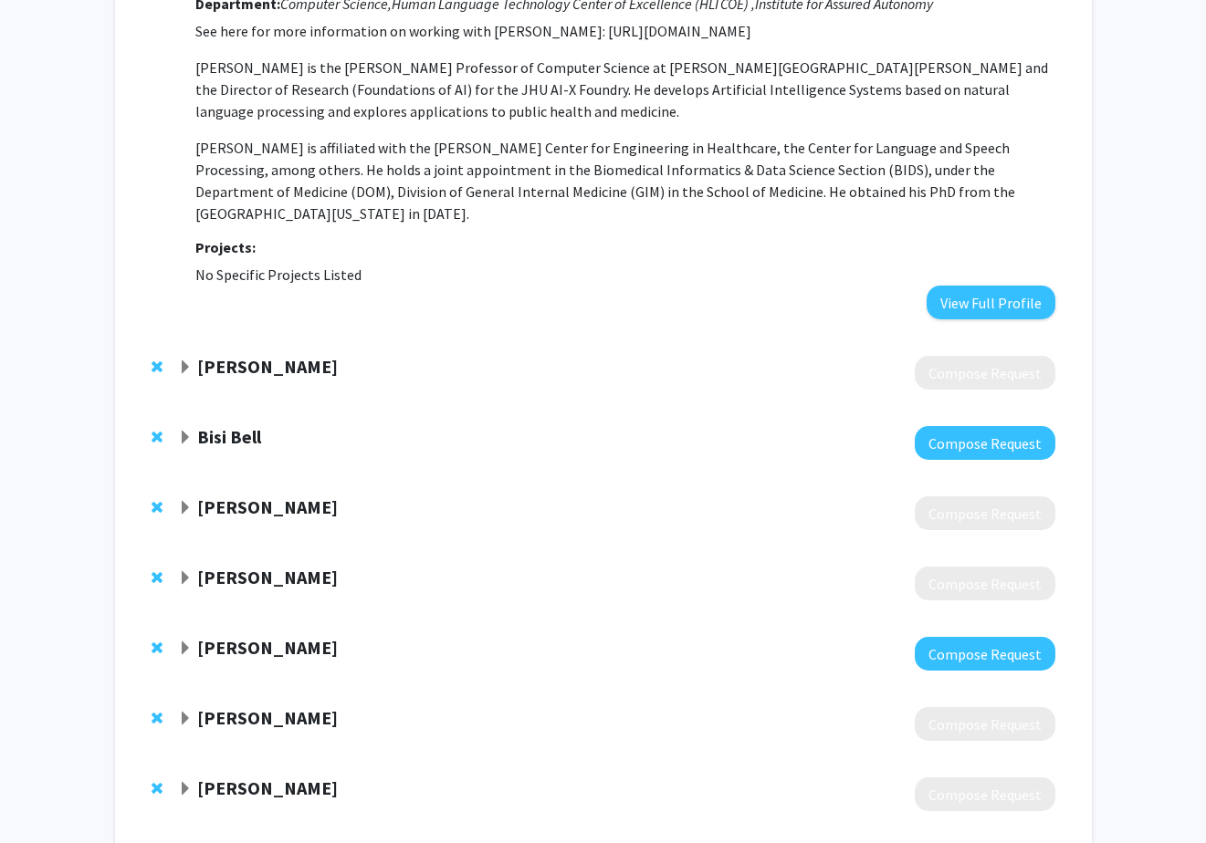
click at [395, 426] on div "Bisi Bell" at bounding box center [375, 437] width 394 height 23
click at [182, 431] on span "Expand Bisi Bell Bookmark" at bounding box center [185, 438] width 15 height 15
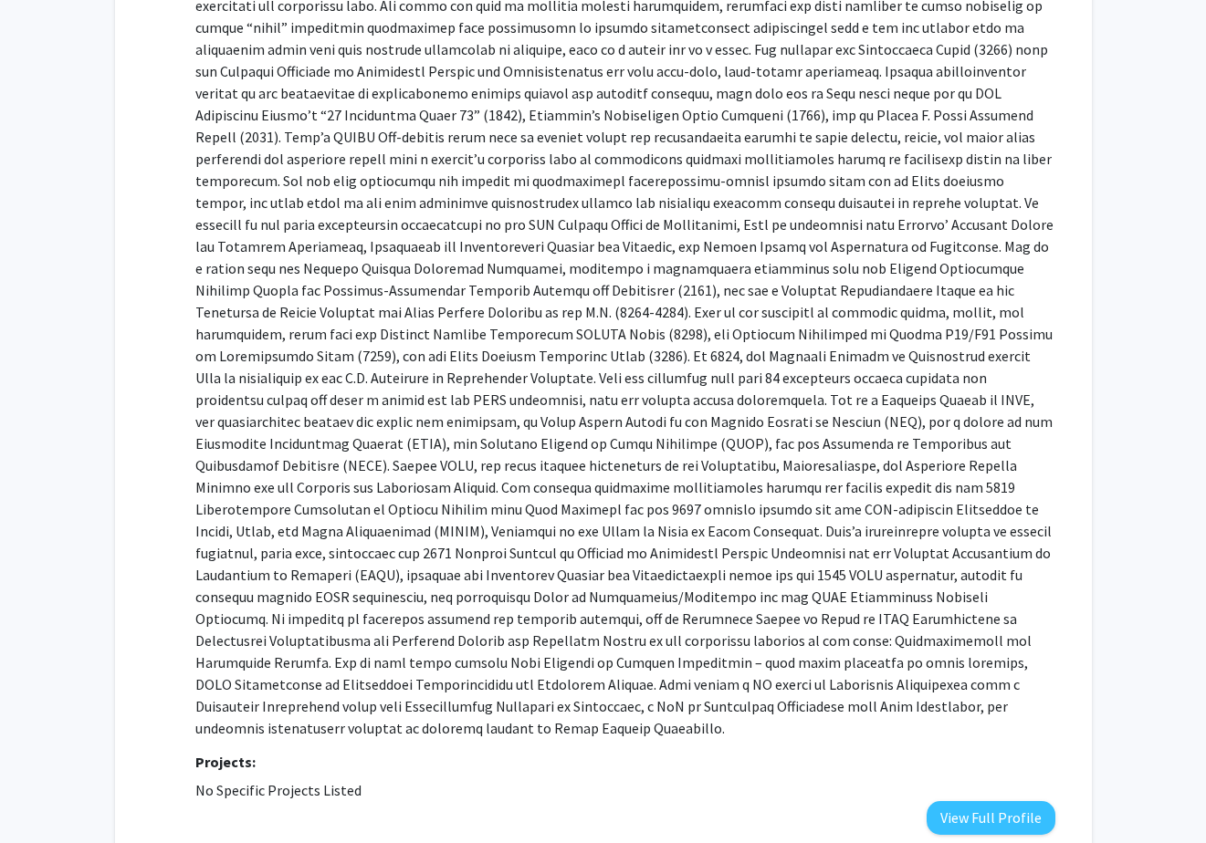
scroll to position [1150, 0]
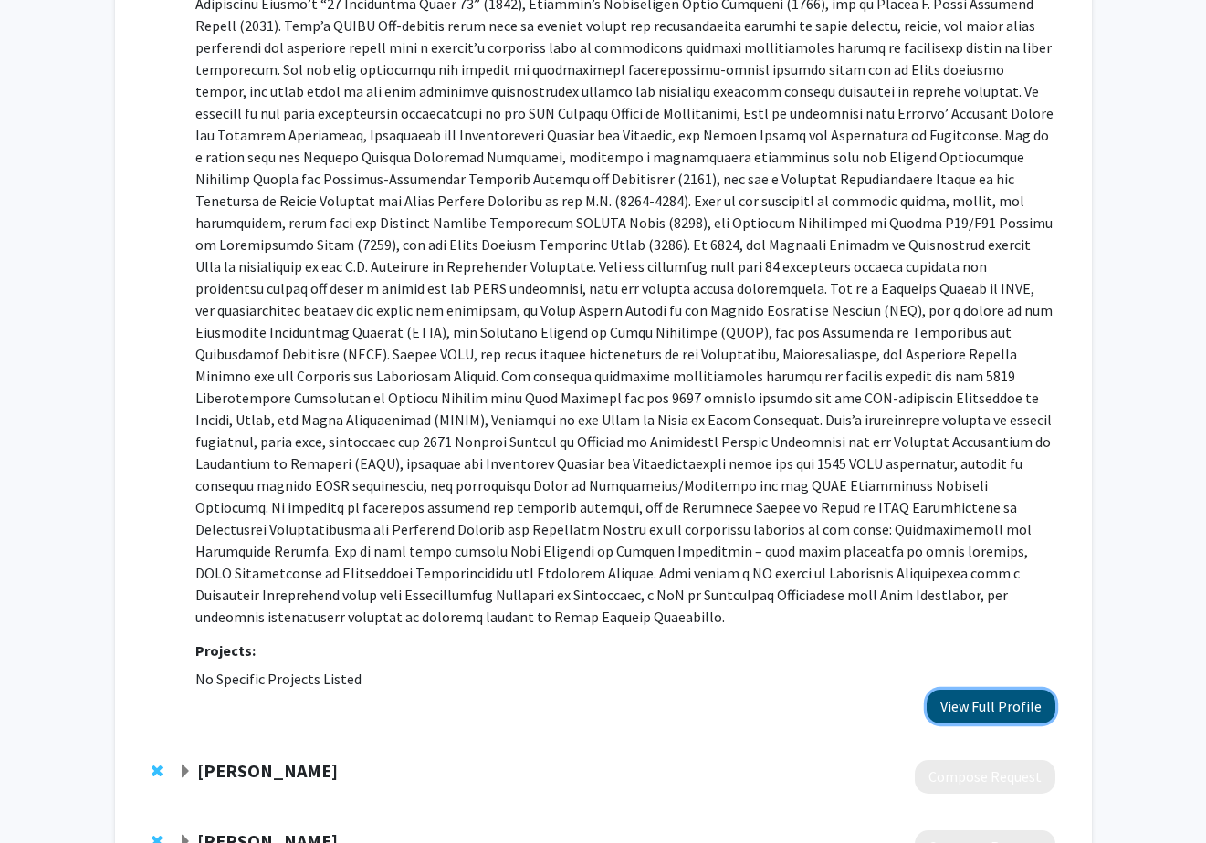
click at [956, 690] on button "View Full Profile" at bounding box center [990, 707] width 129 height 34
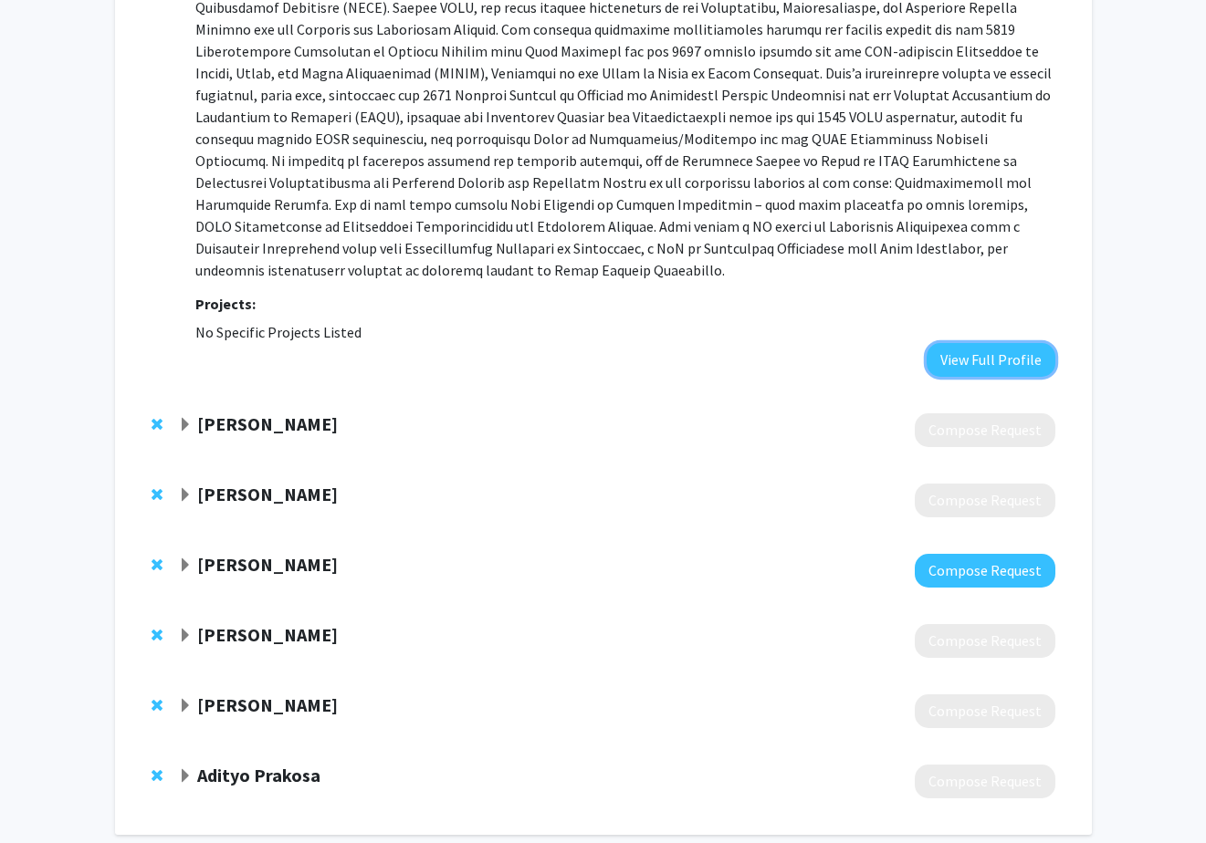
scroll to position [1518, 0]
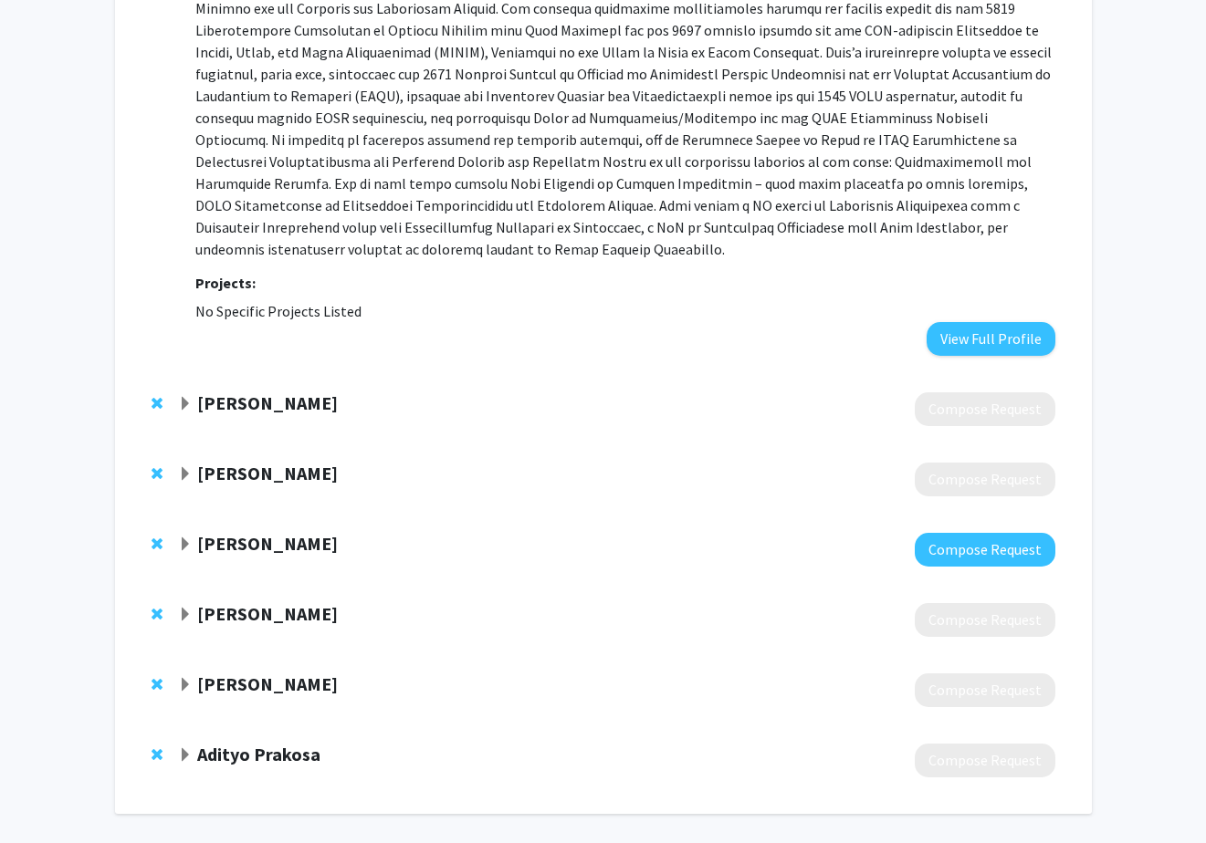
click at [204, 532] on strong "[PERSON_NAME]" at bounding box center [267, 543] width 141 height 23
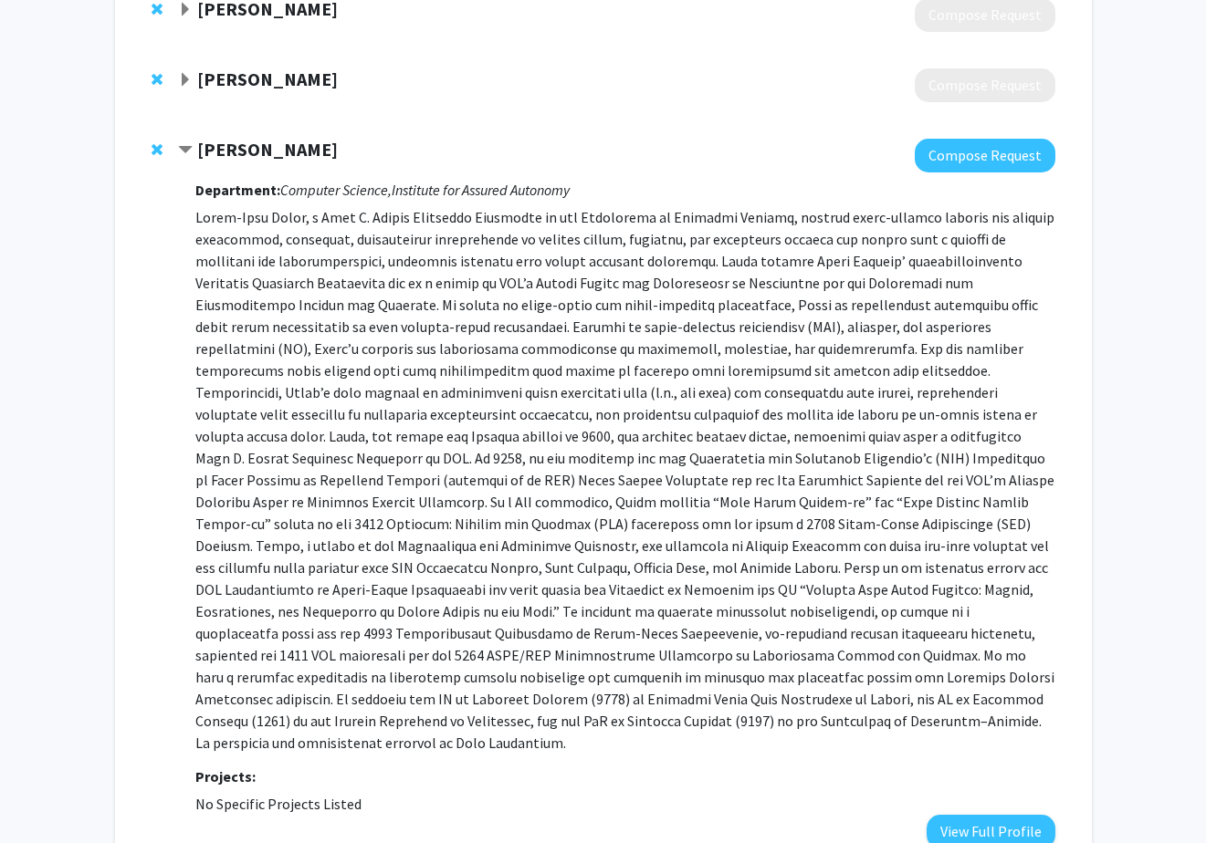
scroll to position [1913, 0]
click at [959, 814] on button "View Full Profile" at bounding box center [990, 831] width 129 height 34
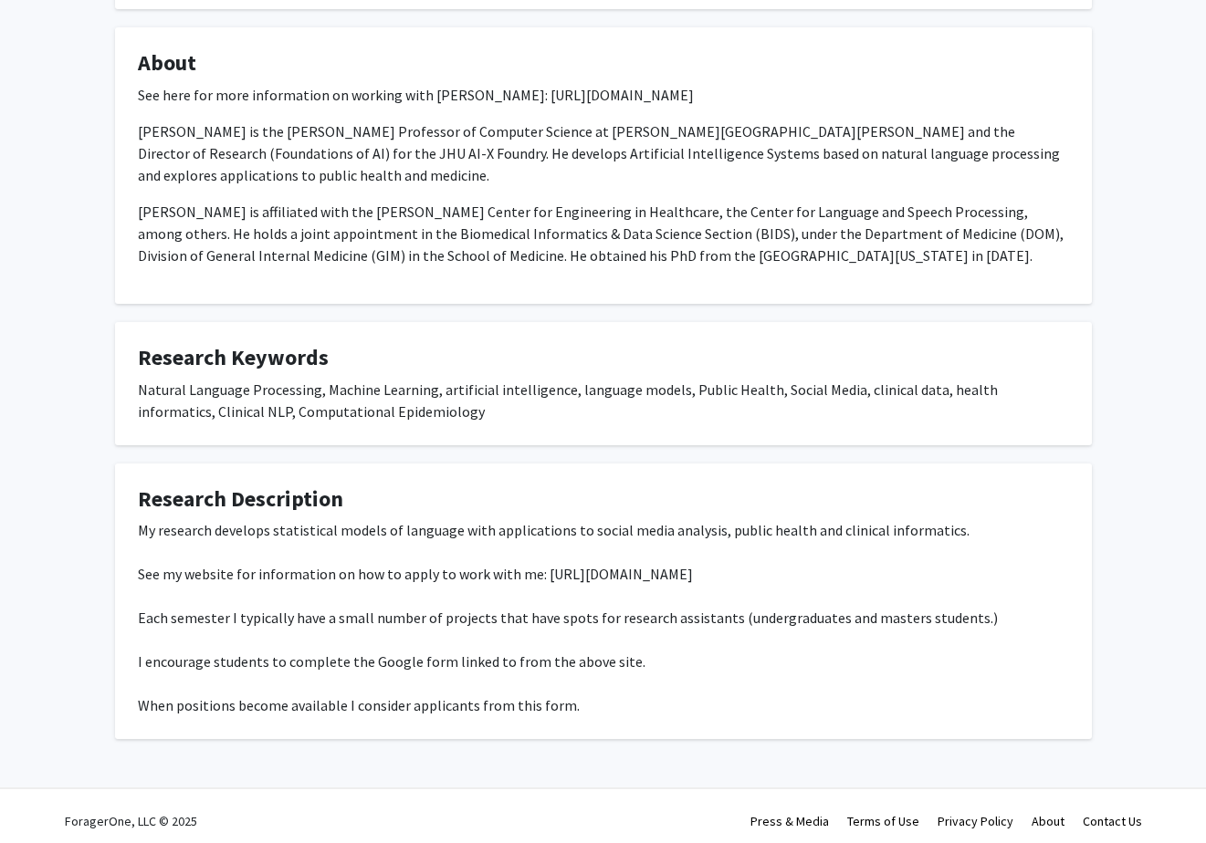
scroll to position [336, 0]
